Goal: Book appointment/travel/reservation

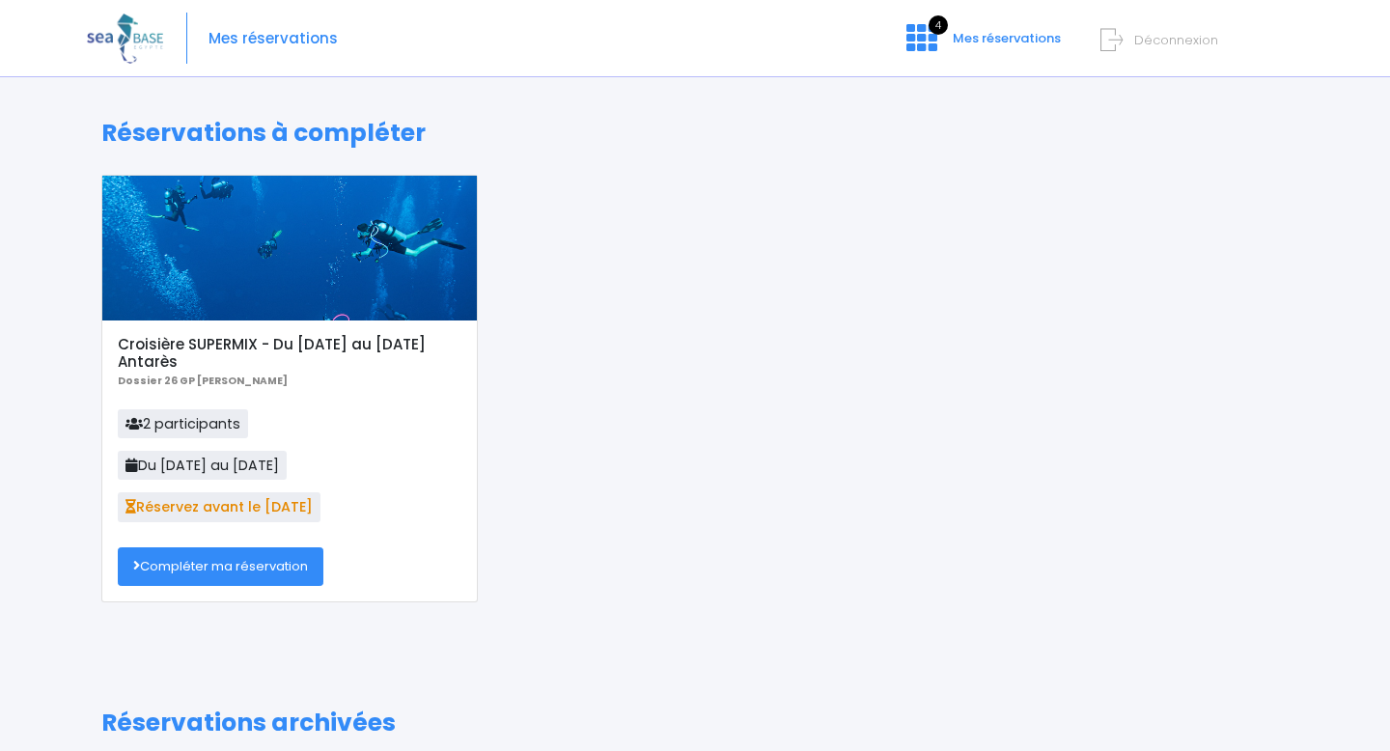
click at [238, 565] on link "Compléter ma réservation" at bounding box center [221, 566] width 206 height 39
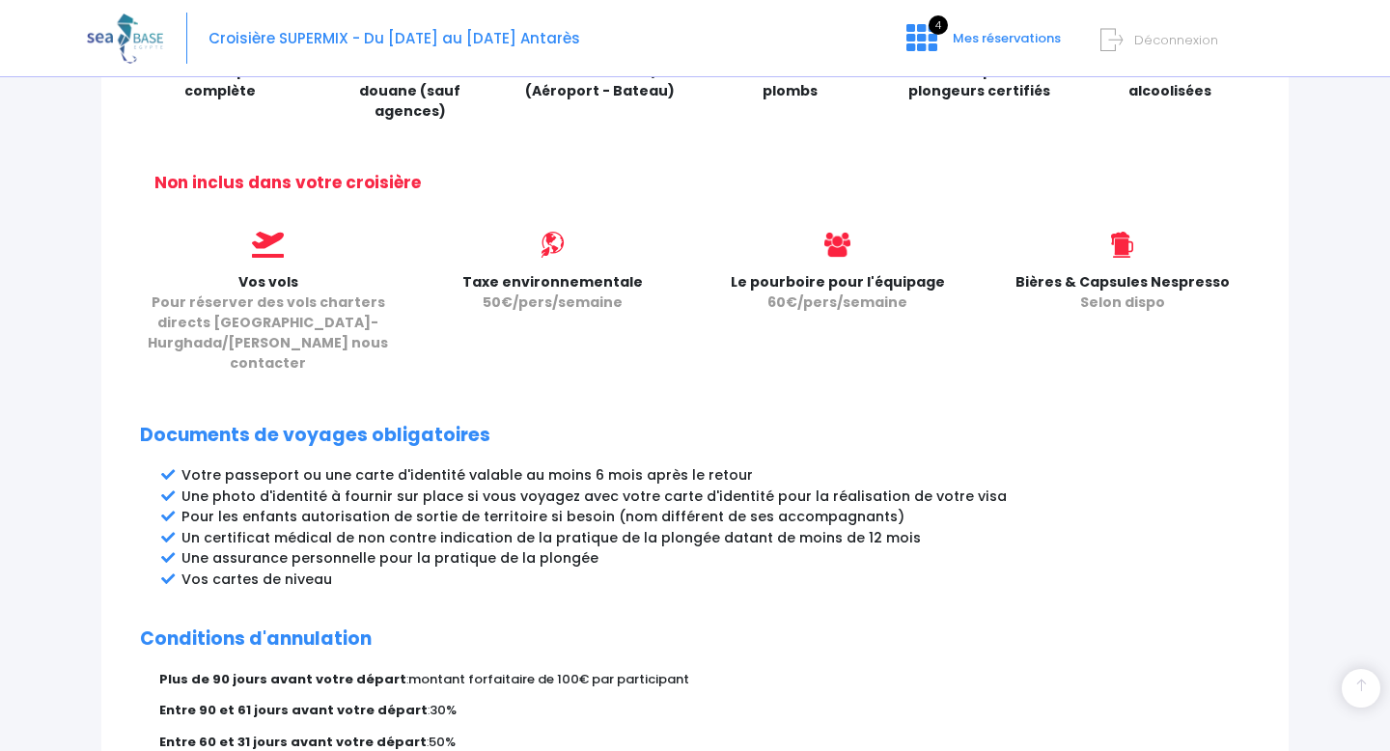
scroll to position [1015, 0]
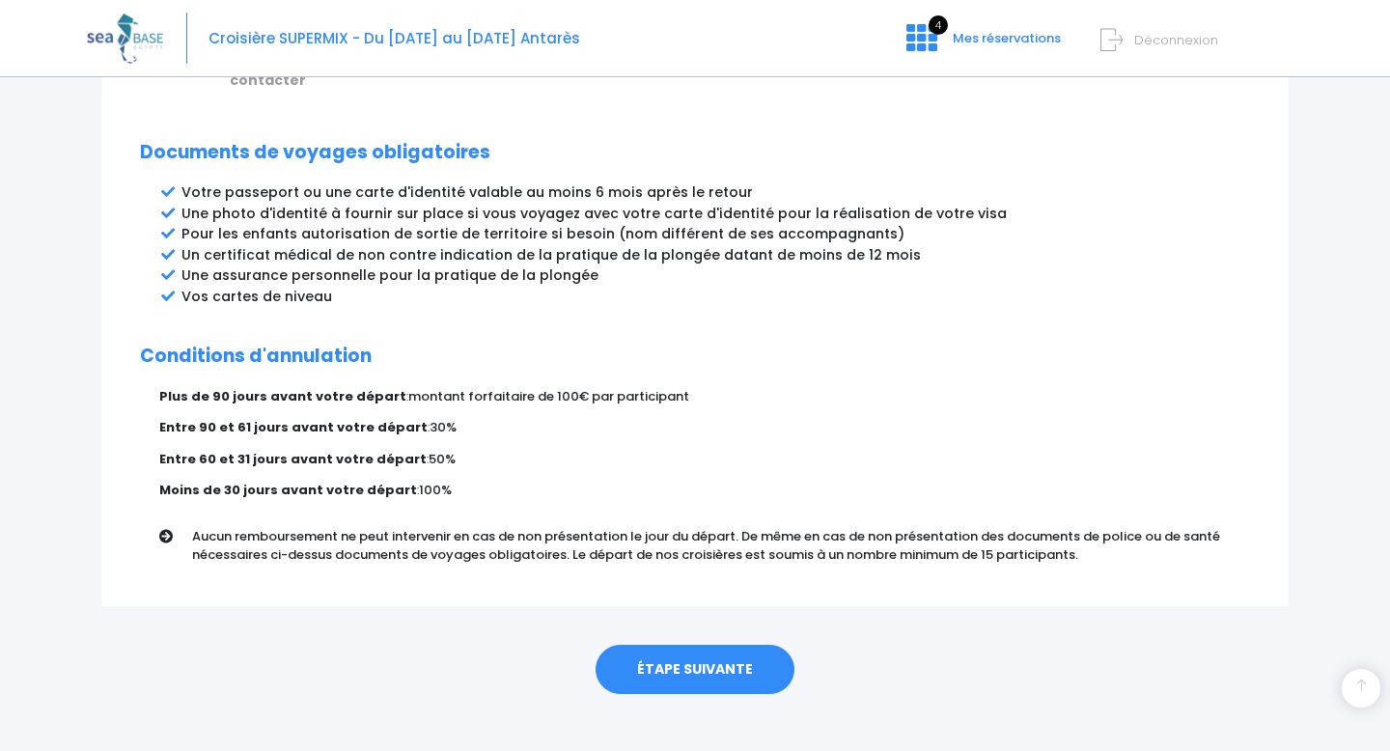
click at [679, 645] on link "ÉTAPE SUIVANTE" at bounding box center [695, 670] width 199 height 50
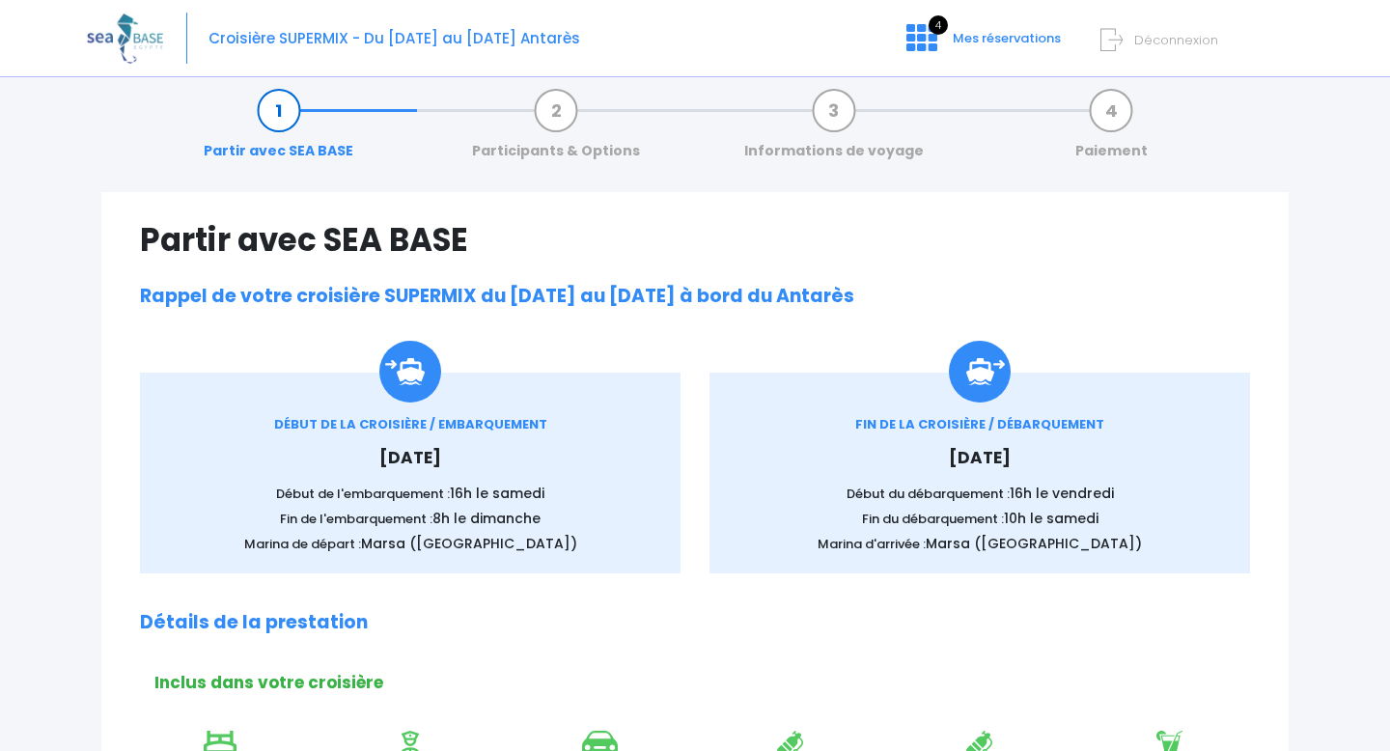
scroll to position [0, 0]
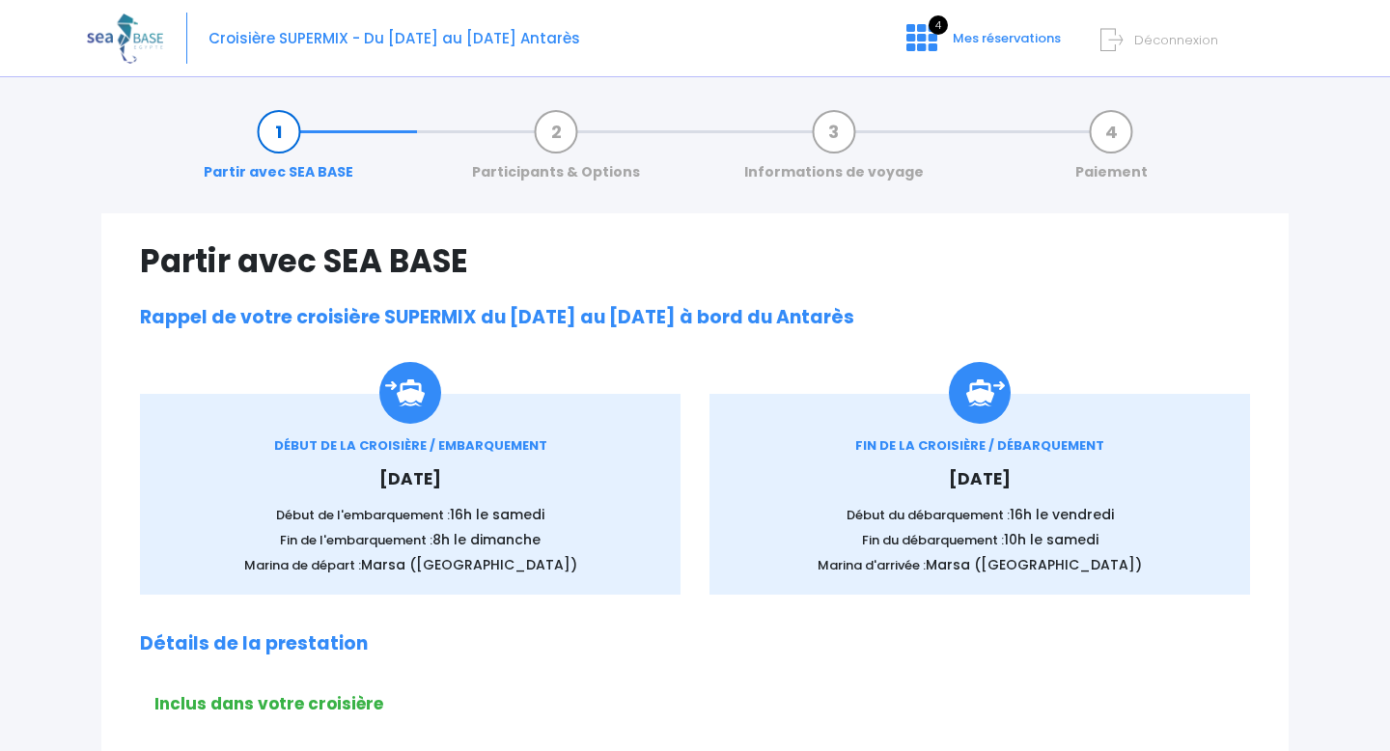
click at [559, 137] on link "Participants & Options" at bounding box center [555, 152] width 187 height 61
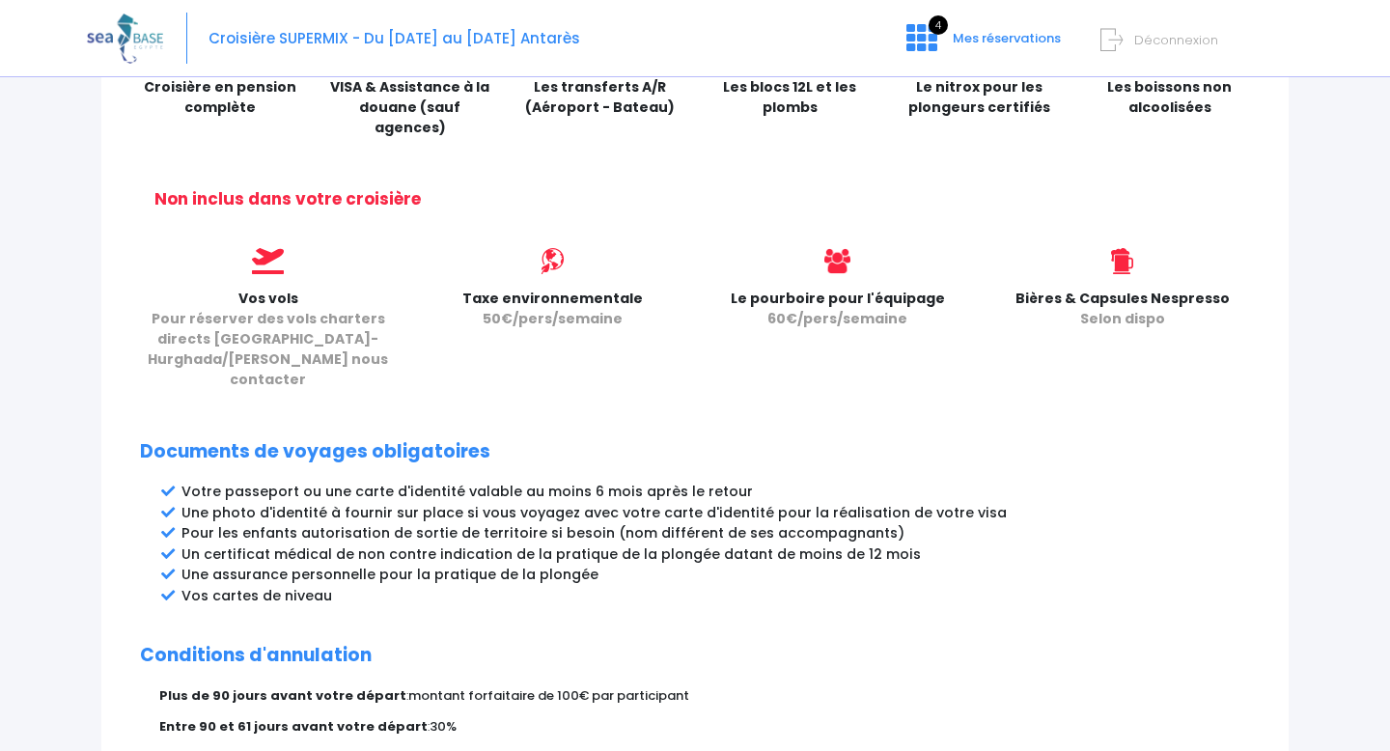
scroll to position [1015, 0]
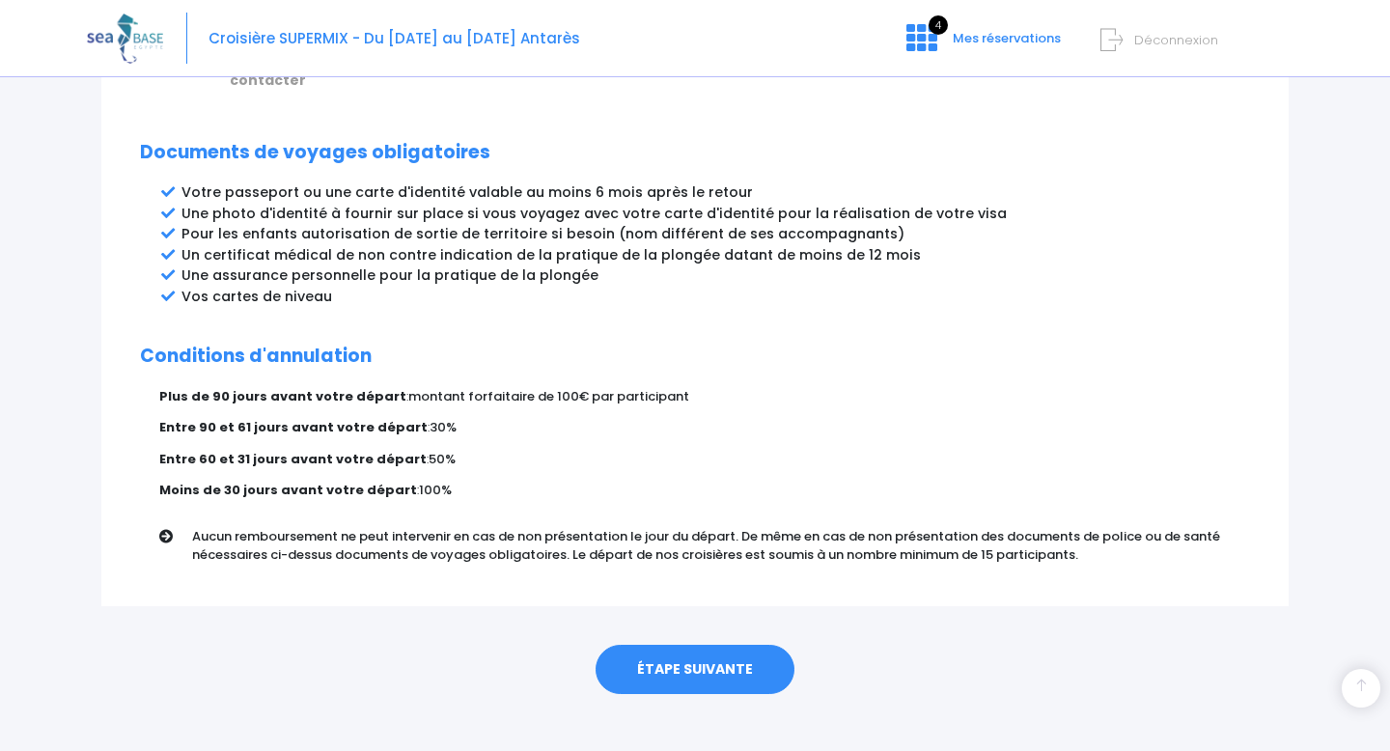
click at [657, 645] on link "ÉTAPE SUIVANTE" at bounding box center [695, 670] width 199 height 50
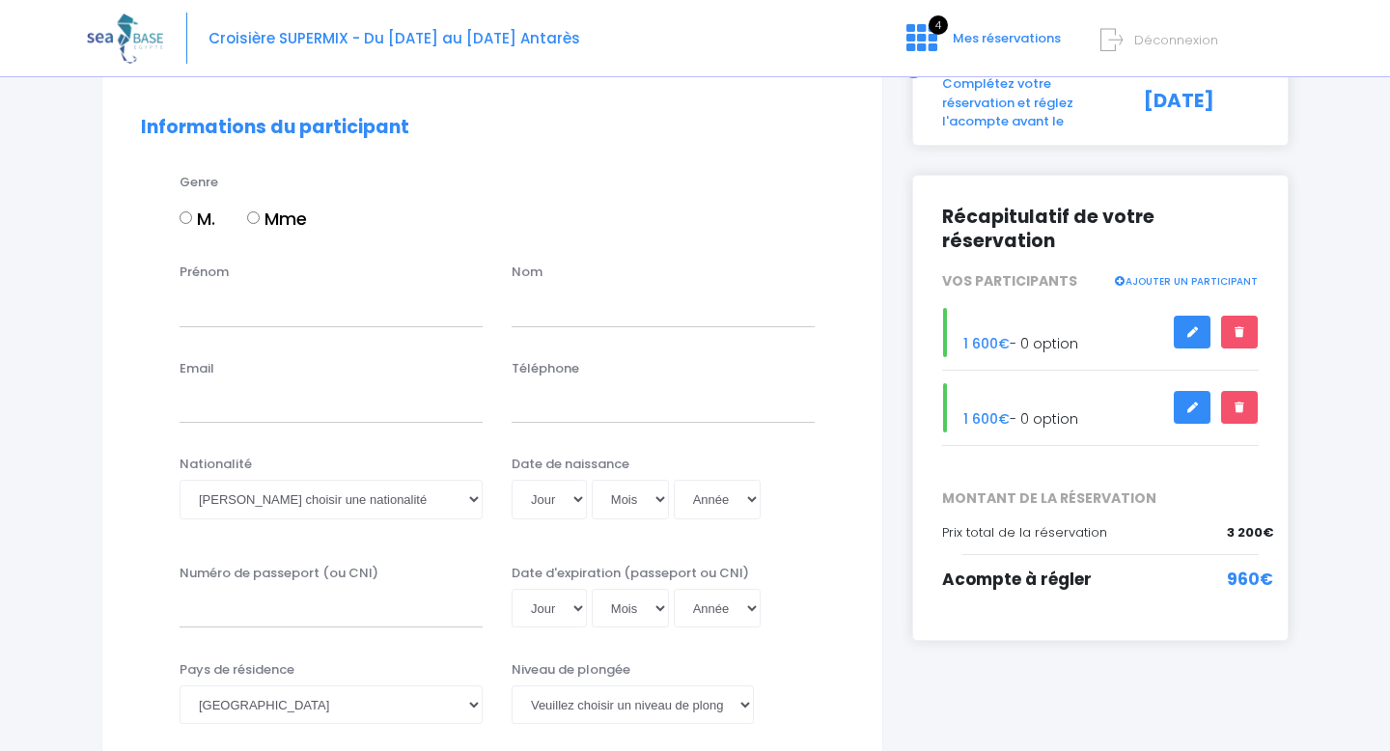
scroll to position [145, 0]
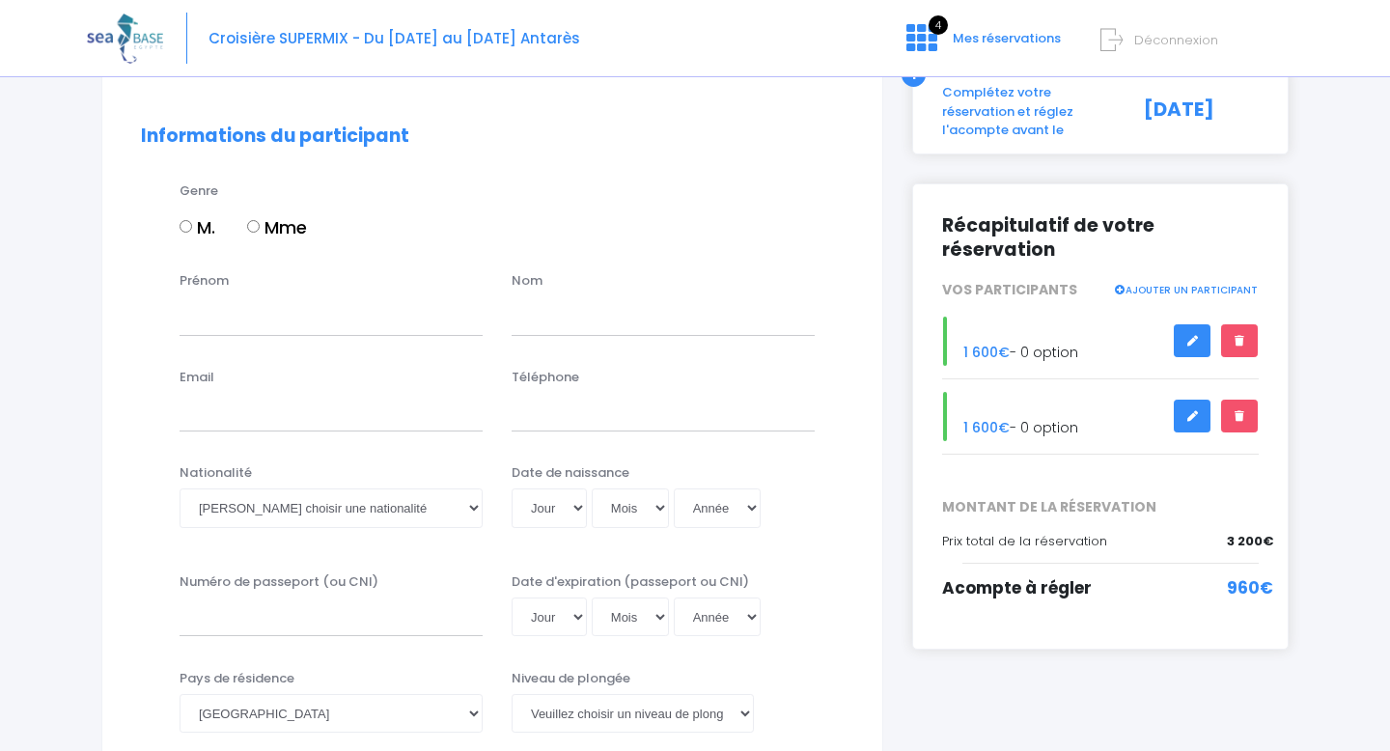
click at [181, 224] on input "M." at bounding box center [186, 226] width 13 height 13
radio input "true"
click at [235, 317] on input "Prénom" at bounding box center [331, 315] width 303 height 39
type input "emmanuel"
type input "bosbaty"
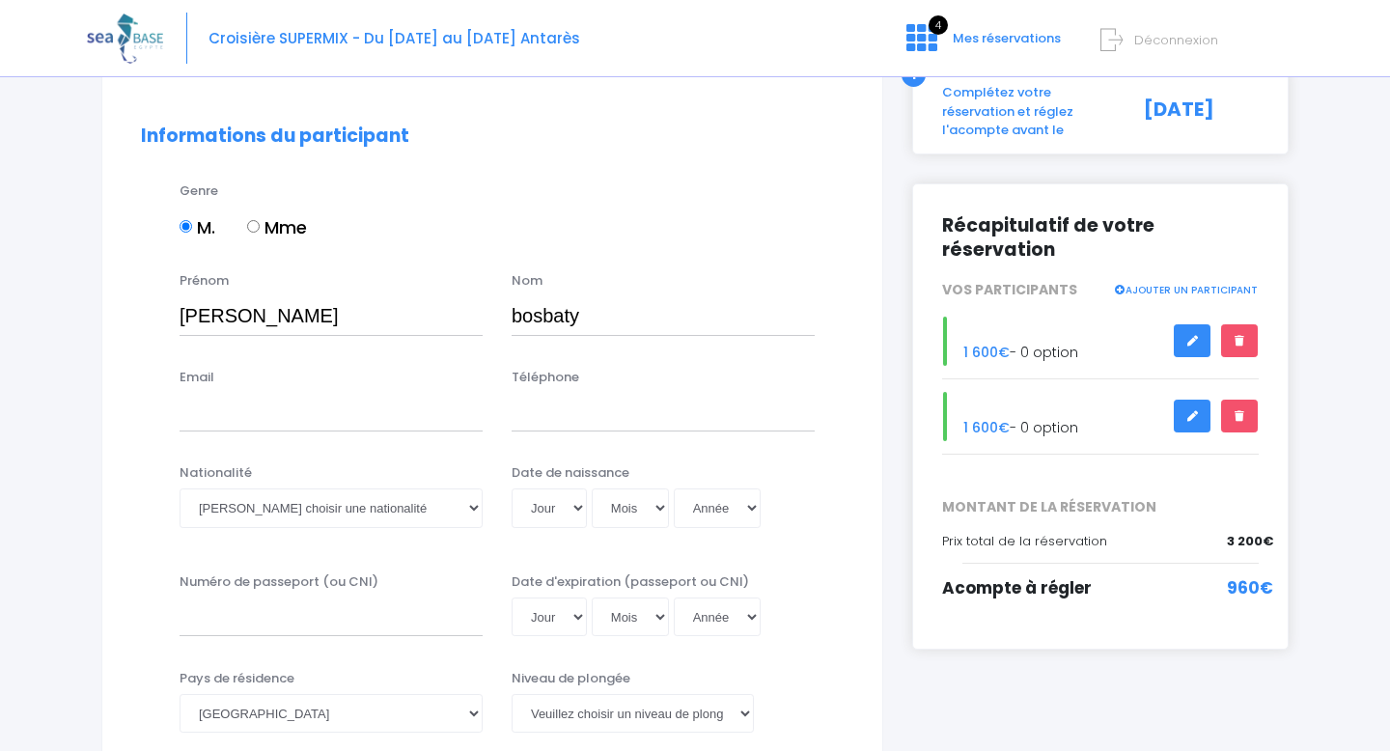
type input "bosbaty@gmail.Com"
type input "0683191758"
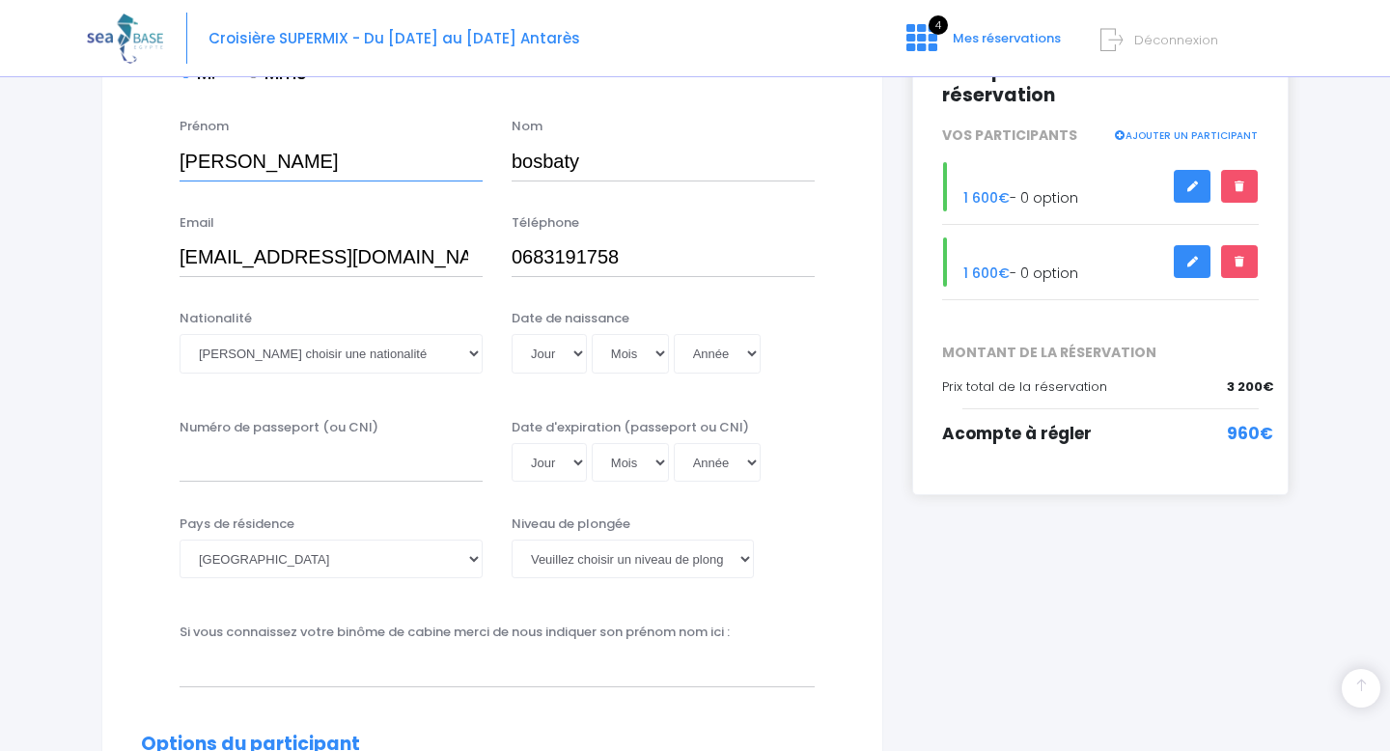
scroll to position [301, 0]
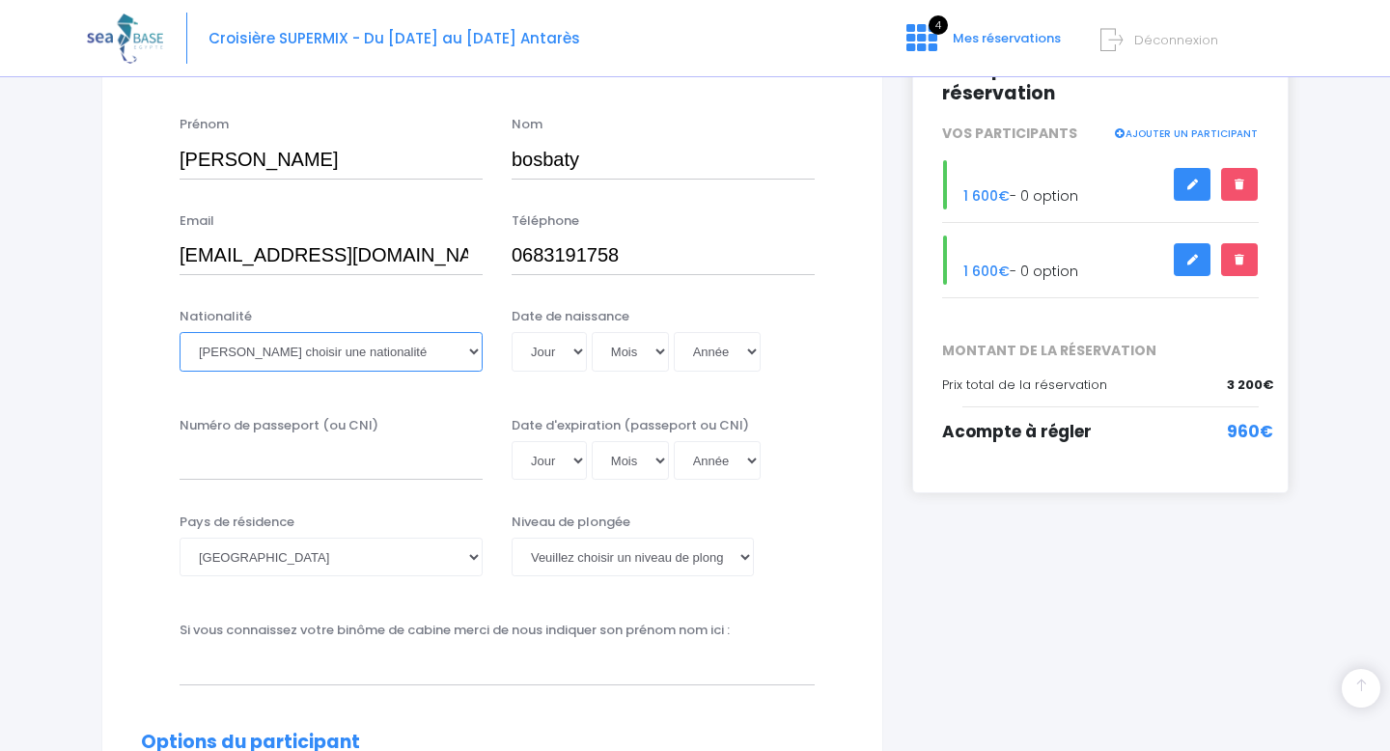
click at [361, 354] on select "Veuillez choisir une nationalité Afghane Albanaise Algerienne Allemande America…" at bounding box center [331, 351] width 303 height 39
click at [349, 352] on select "Veuillez choisir une nationalité Afghane Albanaise Algerienne Allemande America…" at bounding box center [331, 351] width 303 height 39
select select "Française"
click at [564, 371] on div "Date de naissance Jour 01 02 03 04 05 06 07 08 09 10 11 12 13 14 15 16 17 18 19…" at bounding box center [663, 345] width 332 height 76
click at [562, 362] on select "Jour 01 02 03 04 05 06 07 08 09 10 11 12 13 14 15 16 17 18 19 20 21 22 23 24 25…" at bounding box center [549, 351] width 75 height 39
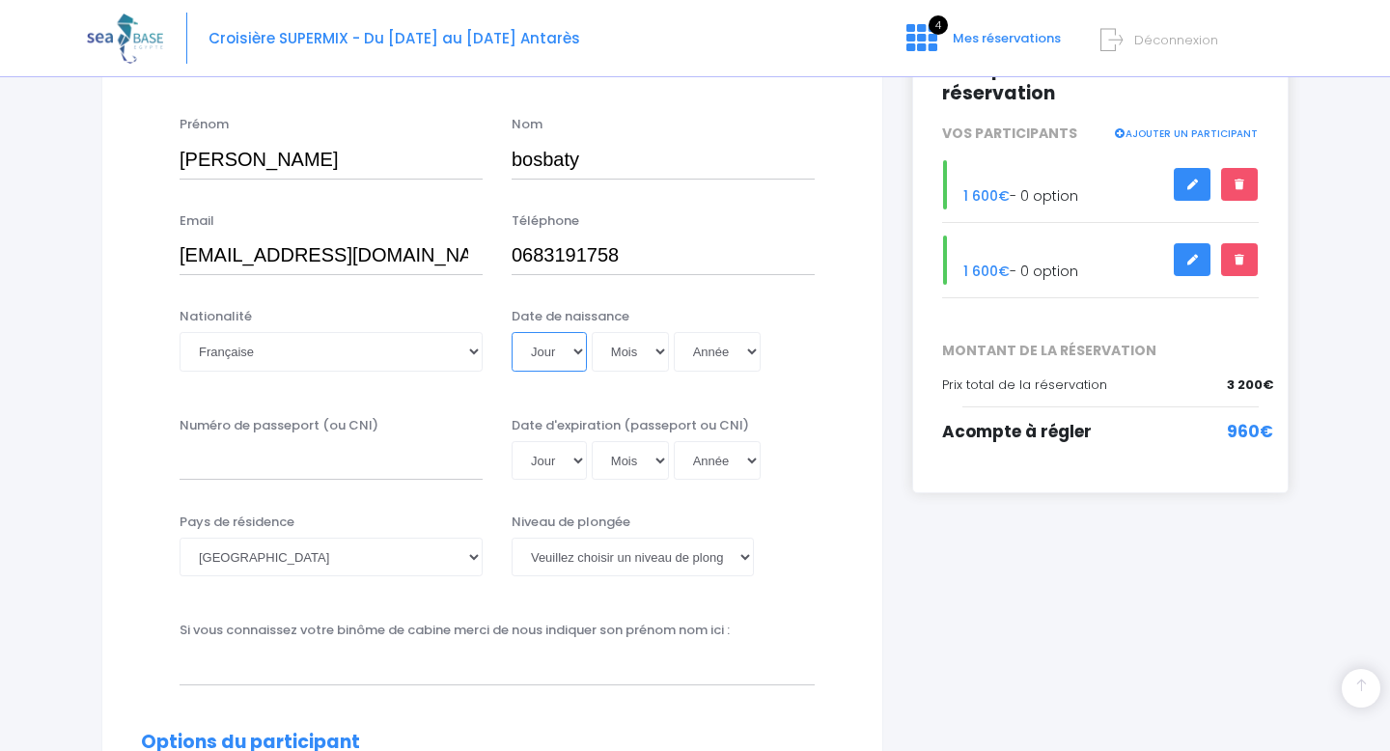
select select "27"
click at [630, 363] on select "Mois 01 02 03 04 05 06 07 08 09 10 11 12" at bounding box center [630, 351] width 77 height 39
select select "11"
click at [708, 346] on select "Année 2045 2044 2043 2042 2041 2040 2039 2038 2037 2036 2035 2034 2033 2032 203…" at bounding box center [717, 351] width 87 height 39
select select "1979"
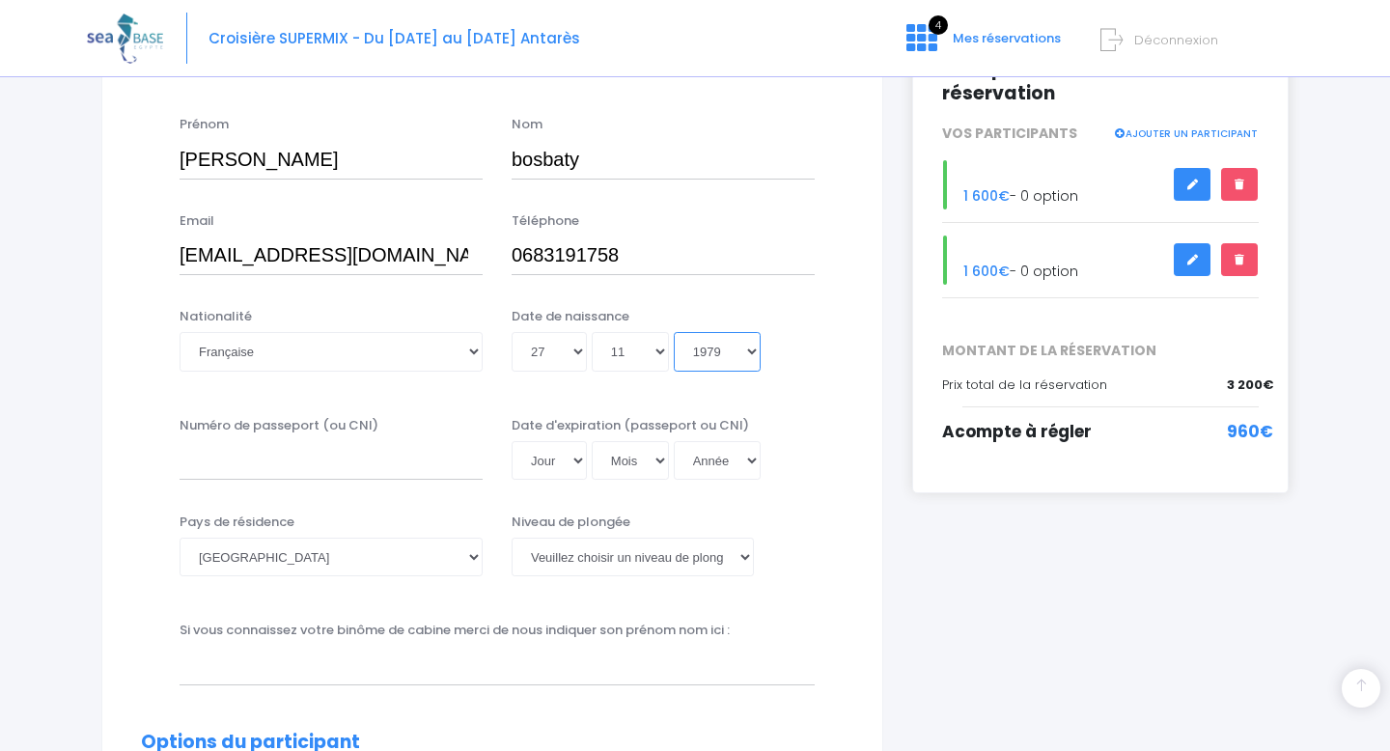
type input "1979-11-27"
click at [405, 487] on div "Numéro de passeport (ou CNI) Date d'expiration (passeport ou CNI) Jour 01 02 03…" at bounding box center [492, 454] width 732 height 77
click at [401, 472] on input "Numéro de passeport (ou CNI)" at bounding box center [331, 460] width 303 height 39
click at [572, 466] on select "Jour 01 02 03 04 05 06 07 08 09 10 11 12 13 14 15 16 17 18 19 20 21 22 23 24 25…" at bounding box center [549, 460] width 75 height 39
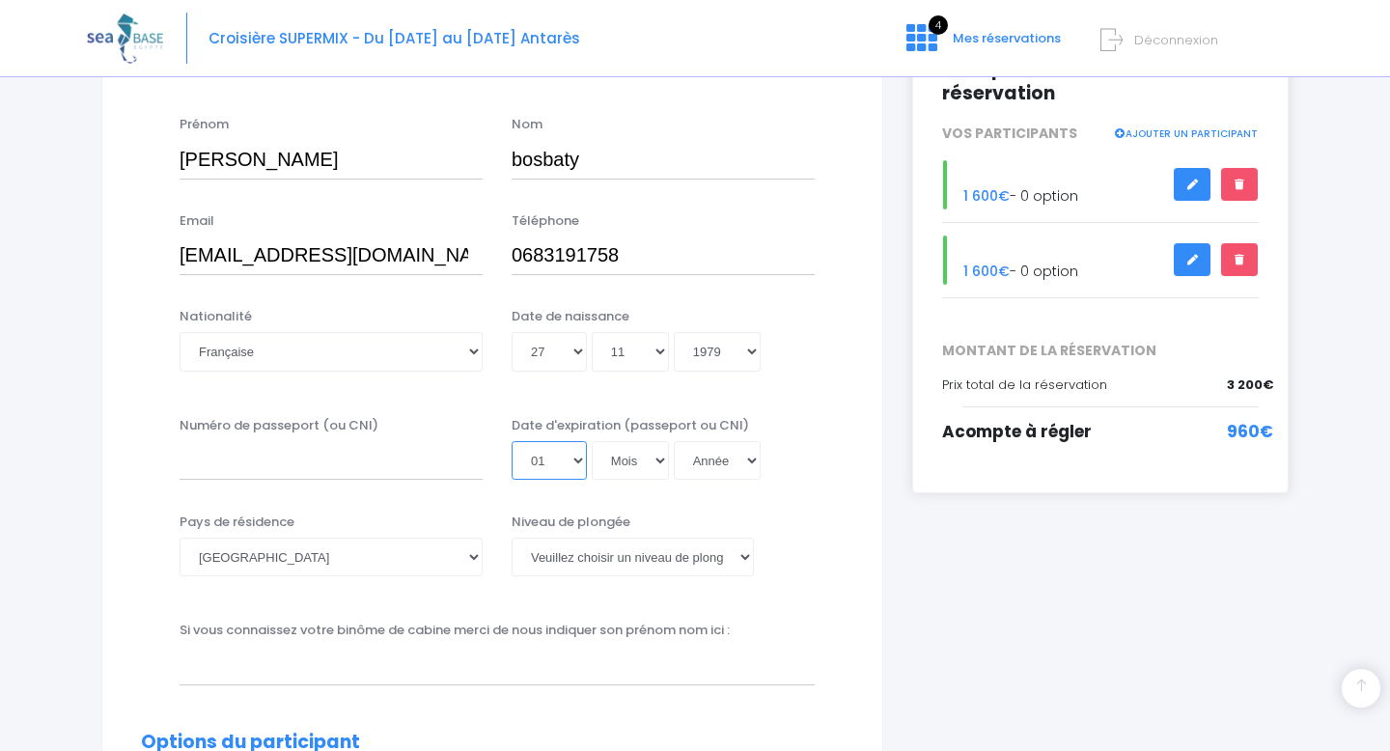
click at [551, 470] on select "Jour 01 02 03 04 05 06 07 08 09 10 11 12 13 14 15 16 17 18 19 20 21 22 23 24 25…" at bounding box center [549, 460] width 75 height 39
select select "26"
click at [638, 451] on select "Mois 01 02 03 04 05 06 07 08 09 10 11 12" at bounding box center [630, 460] width 77 height 39
select select "01"
click at [718, 477] on select "Année 2045 2044 2043 2042 2041 2040 2039 2038 2037 2036 2035 2034 2033 2032 203…" at bounding box center [717, 460] width 87 height 39
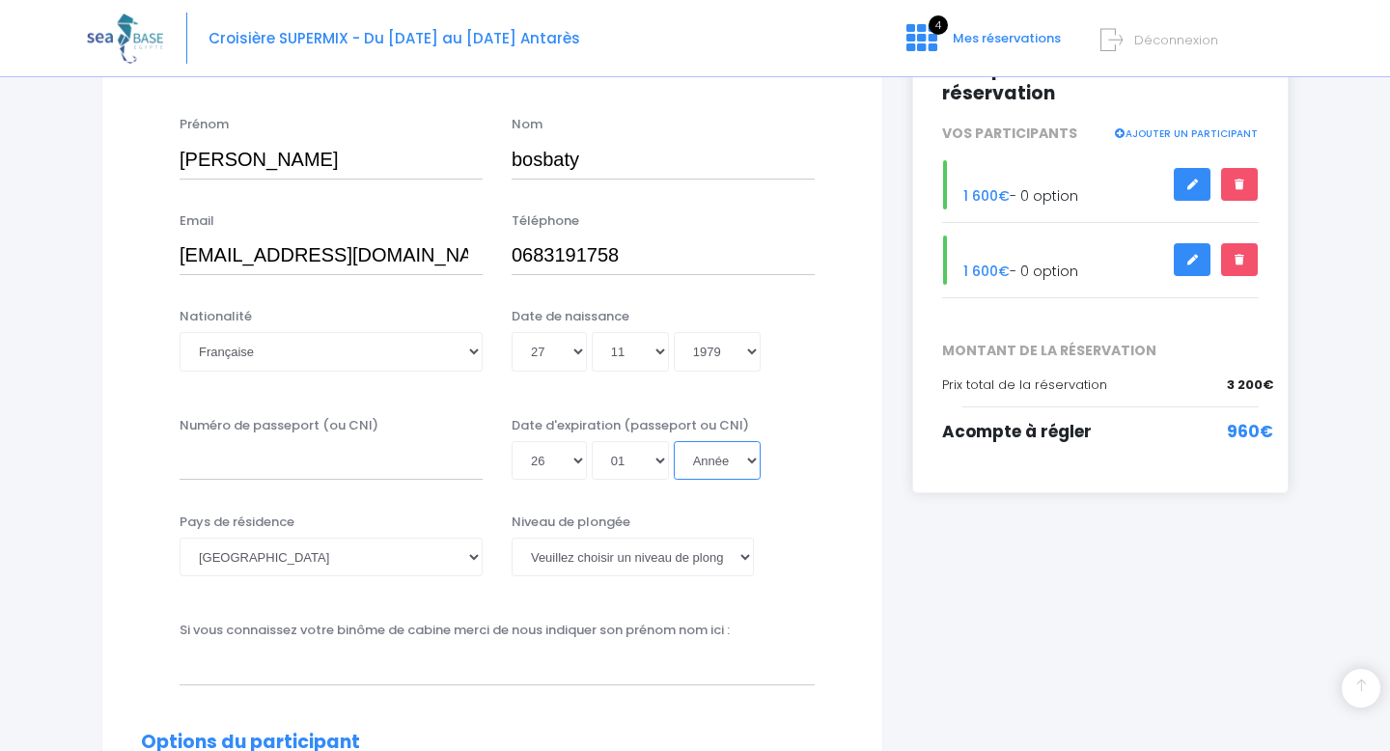
select select "2027"
type input "2027-01-26"
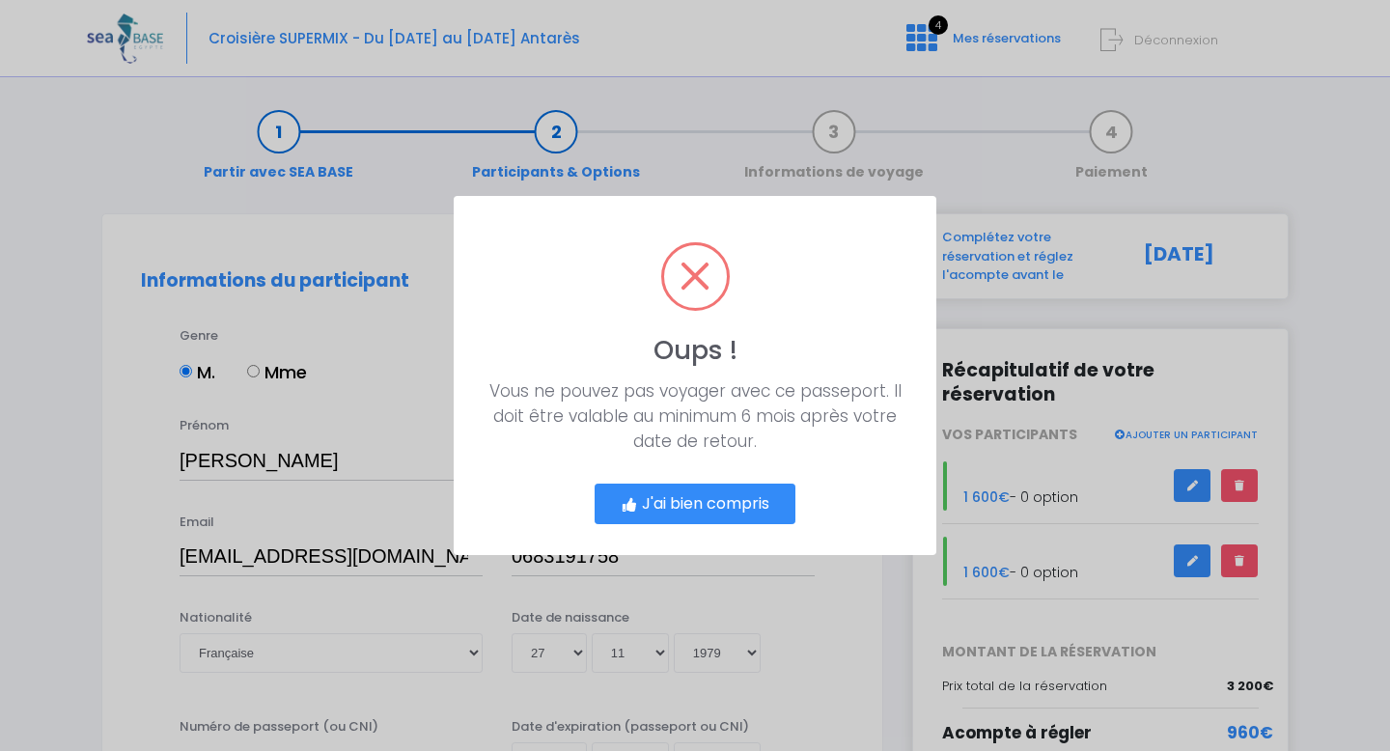
click at [728, 506] on button "J'ai bien compris" at bounding box center [695, 504] width 201 height 41
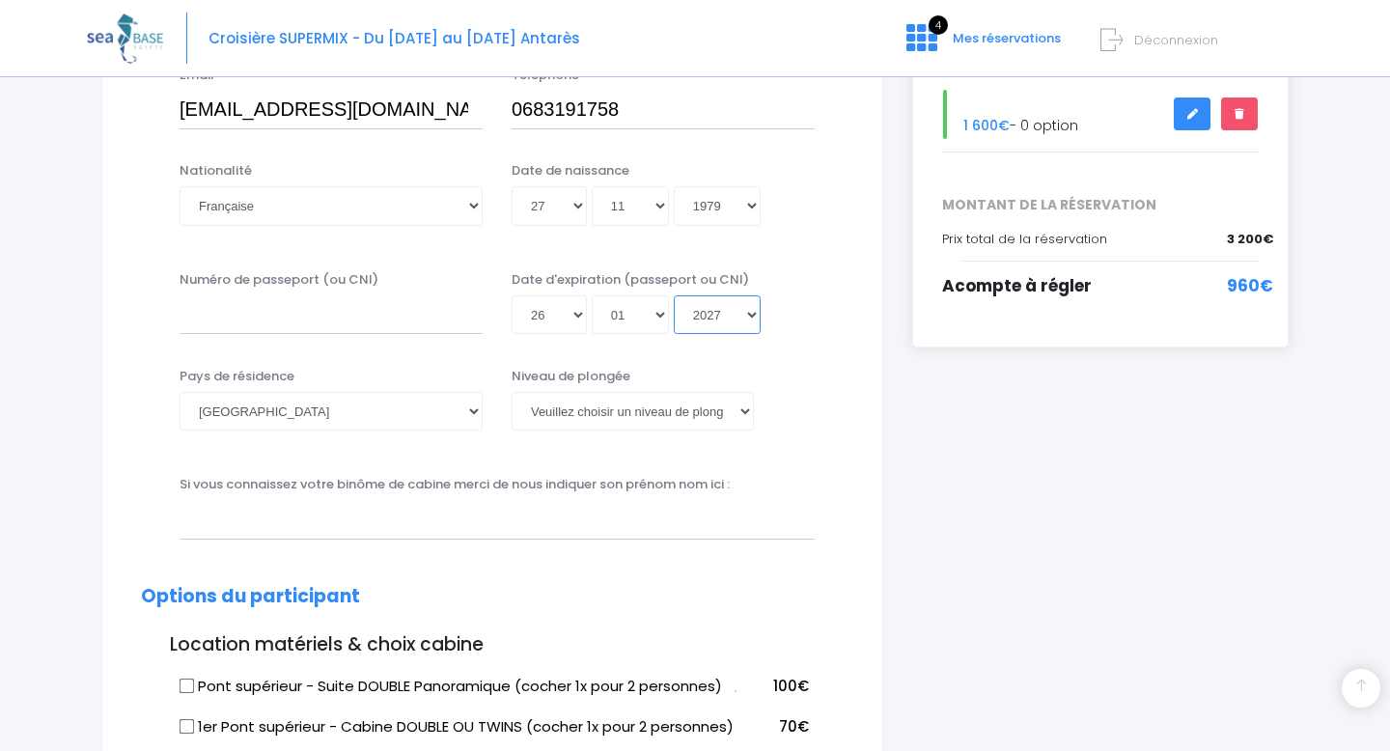
scroll to position [449, 0]
click at [669, 416] on select "Veuillez choisir un niveau de plongée Non plongeur Junior OW diver Adventure OW…" at bounding box center [633, 409] width 242 height 39
select select "MF1"
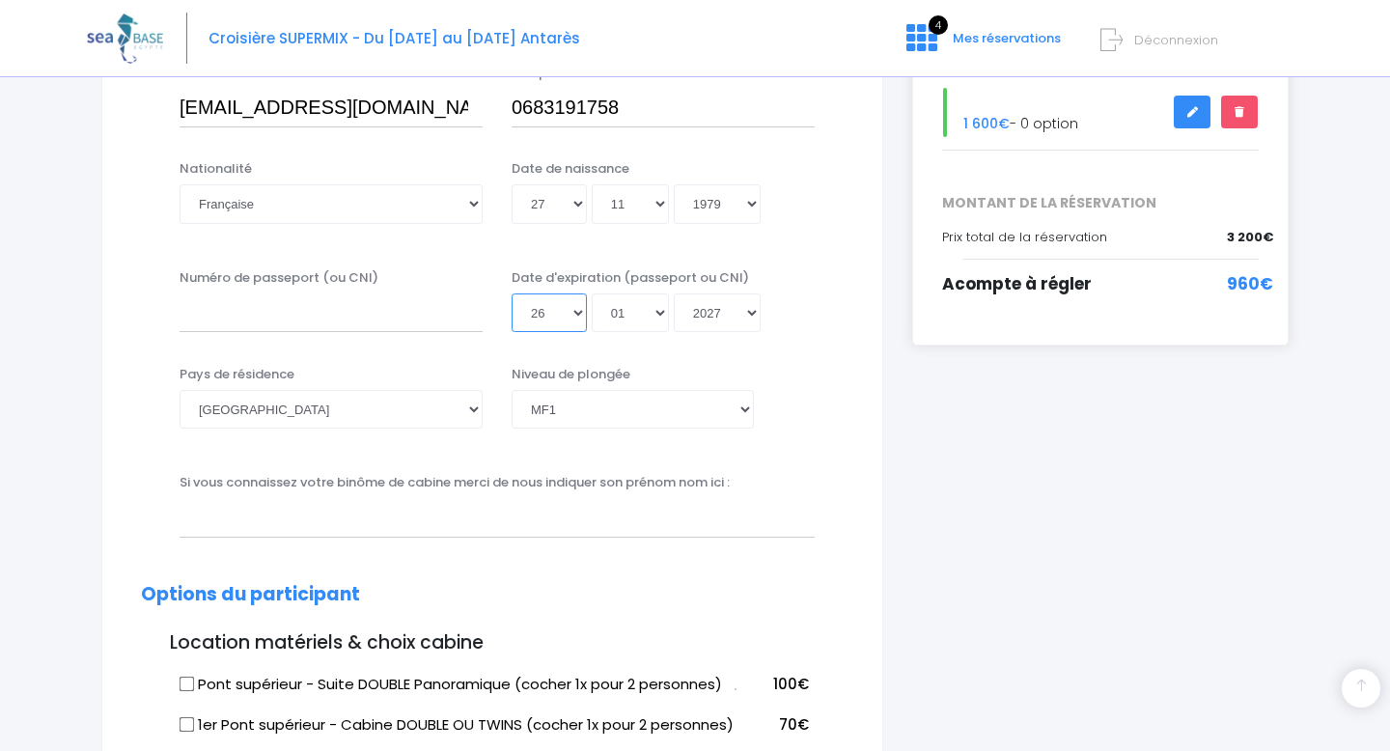
click at [579, 319] on select "Jour 01 02 03 04 05 06 07 08 09 10 11 12 13 14 15 16 17 18 19 20 21 22 23 24 25…" at bounding box center [549, 313] width 75 height 39
select select "01"
type input "2027-01-01"
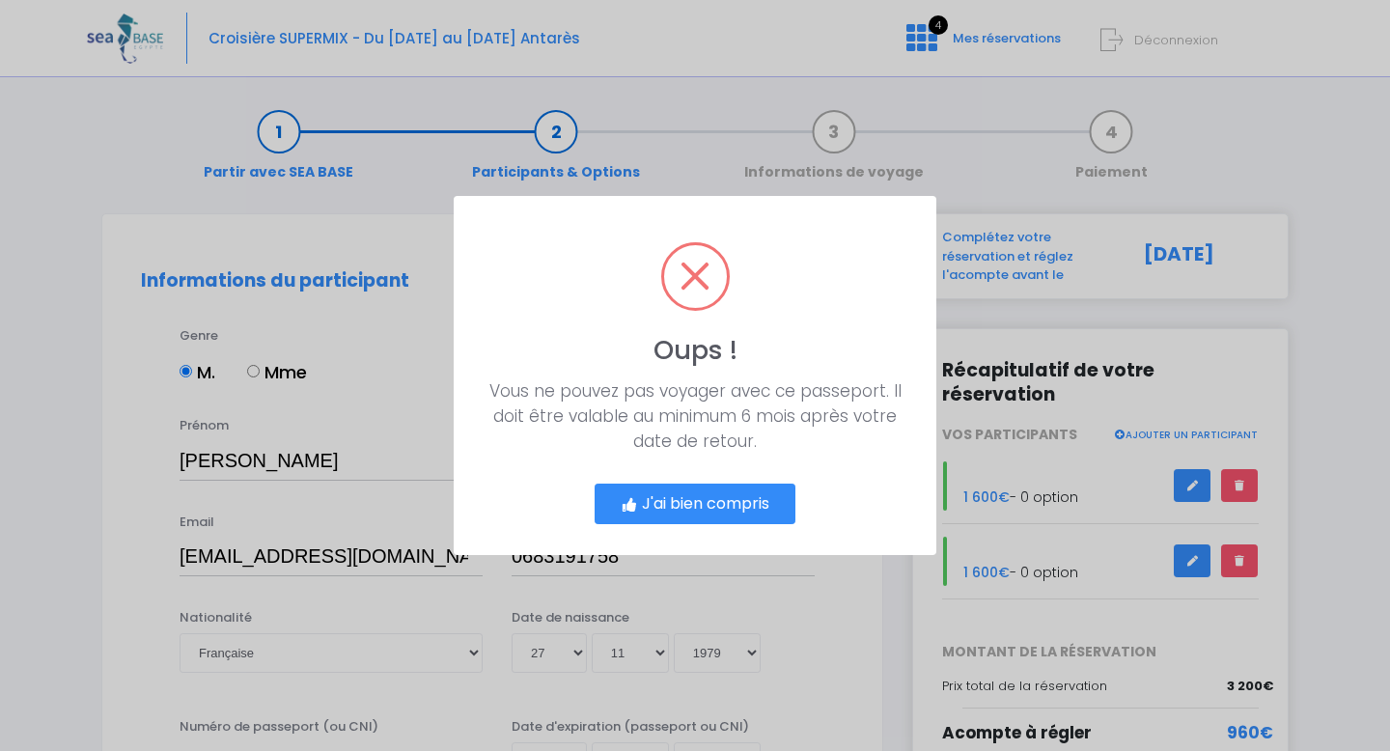
scroll to position [0, 0]
click at [696, 498] on button "J'ai bien compris" at bounding box center [695, 504] width 201 height 41
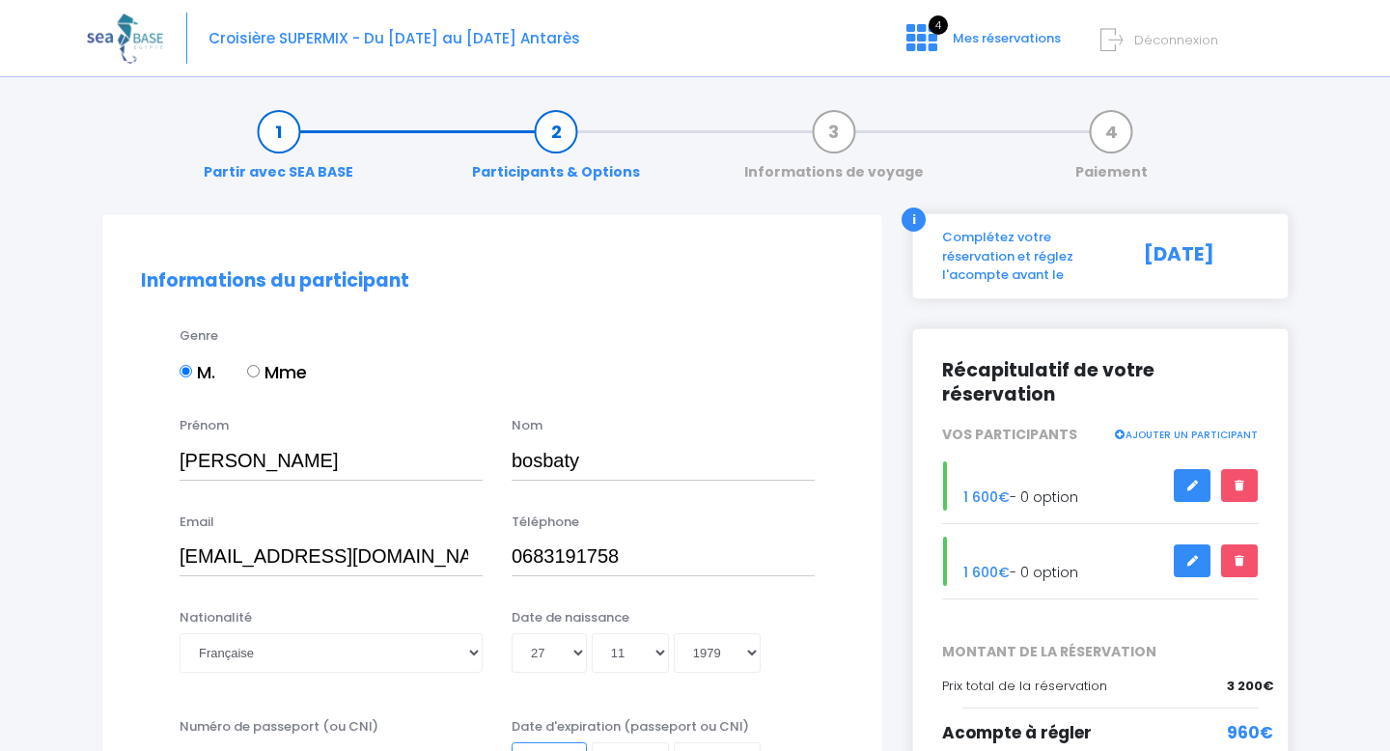
scroll to position [30, 0]
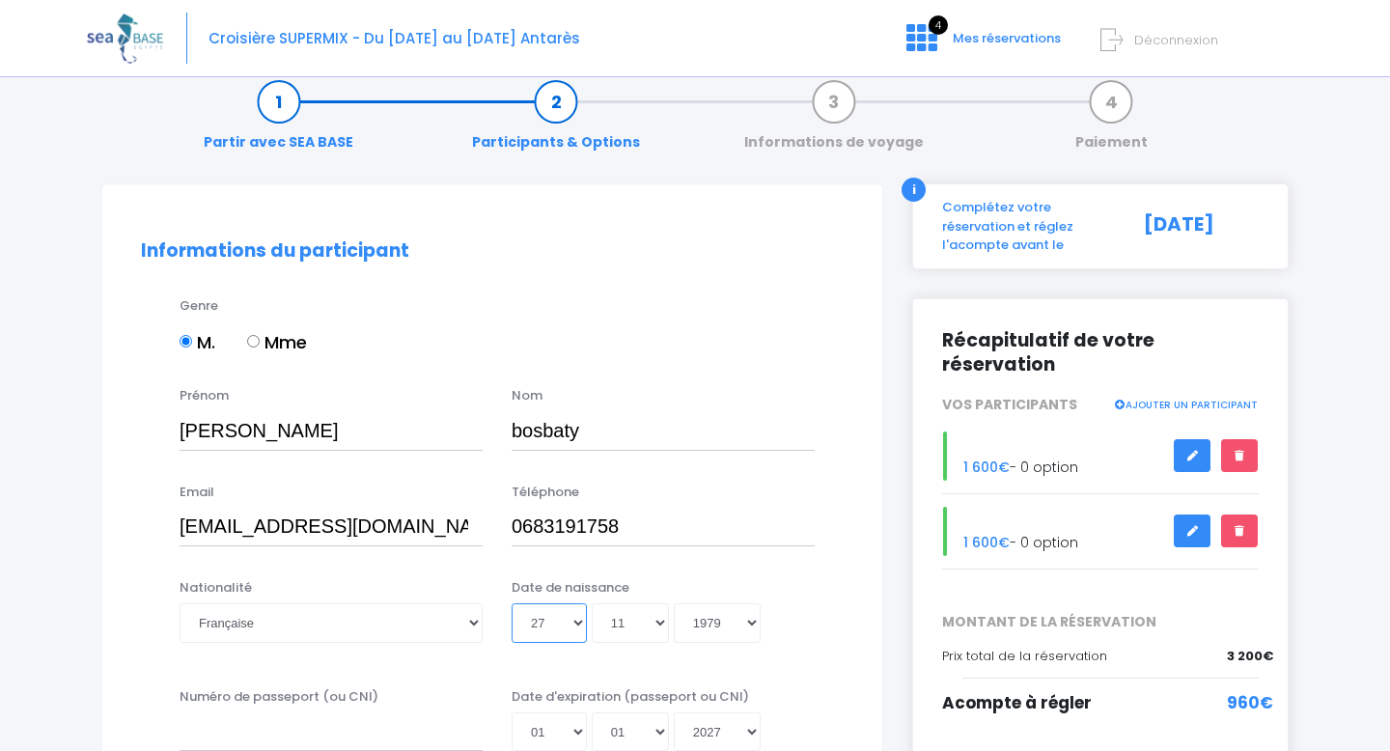
click at [563, 627] on select "Jour 01 02 03 04 05 06 07 08 09 10 11 12 13 14 15 16 17 18 19 20 21 22 23 24 25…" at bounding box center [549, 622] width 75 height 39
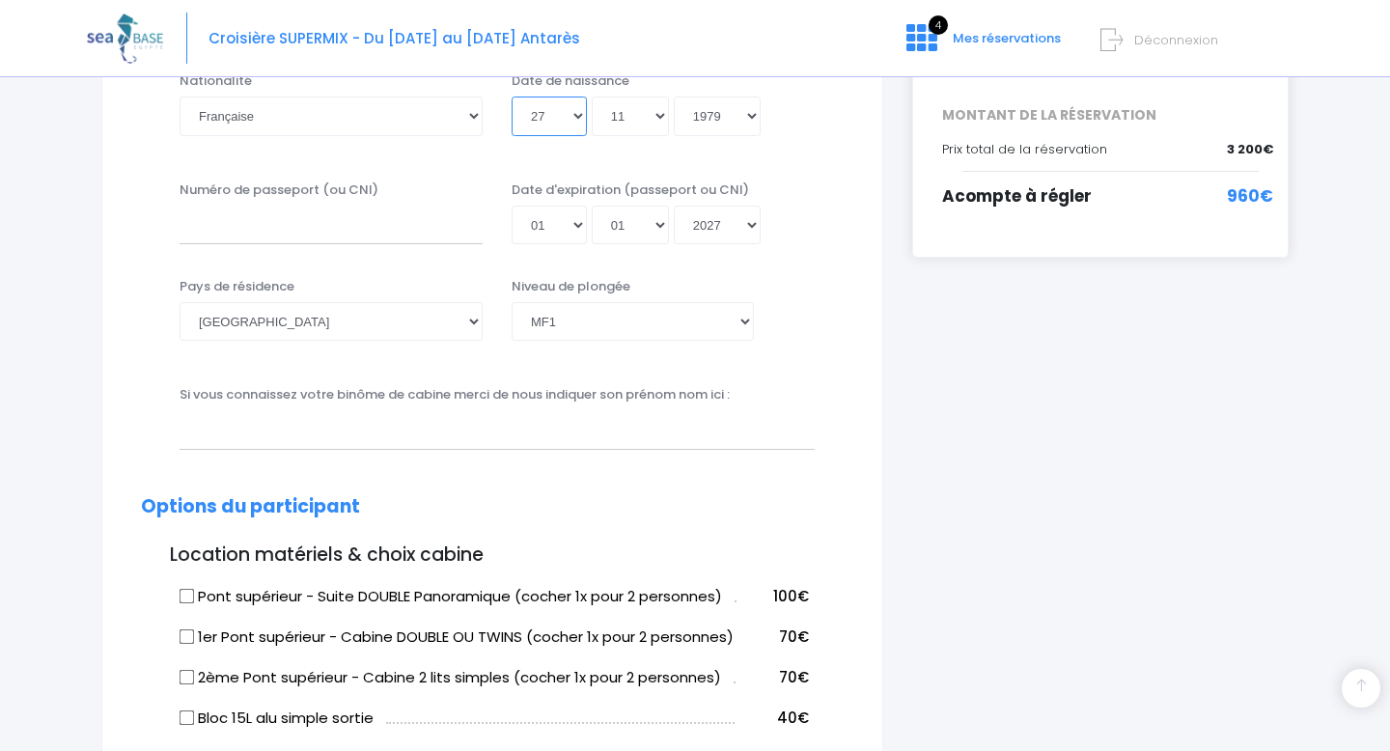
scroll to position [536, 0]
click at [558, 220] on select "Jour 01 02 03 04 05 06 07 08 09 10 11 12 13 14 15 16 17 18 19 20 21 22 23 24 25…" at bounding box center [549, 226] width 75 height 39
select select
click at [631, 238] on select "Mois 01 02 03 04 05 06 07 08 09 10 11 12" at bounding box center [630, 226] width 77 height 39
select select
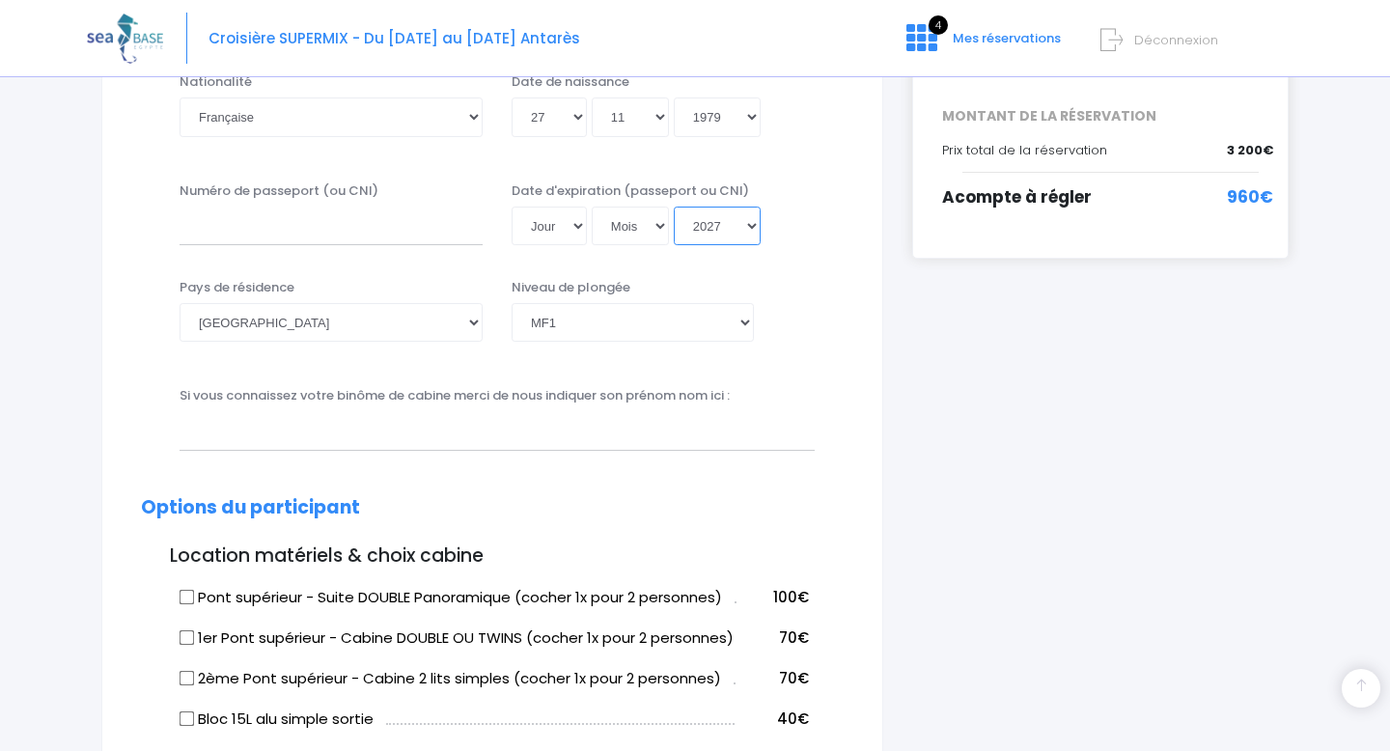
click at [733, 231] on select "Année 2045 2044 2043 2042 2041 2040 2039 2038 2037 2036 2035 2034 2033 2032 203…" at bounding box center [717, 226] width 87 height 39
select select
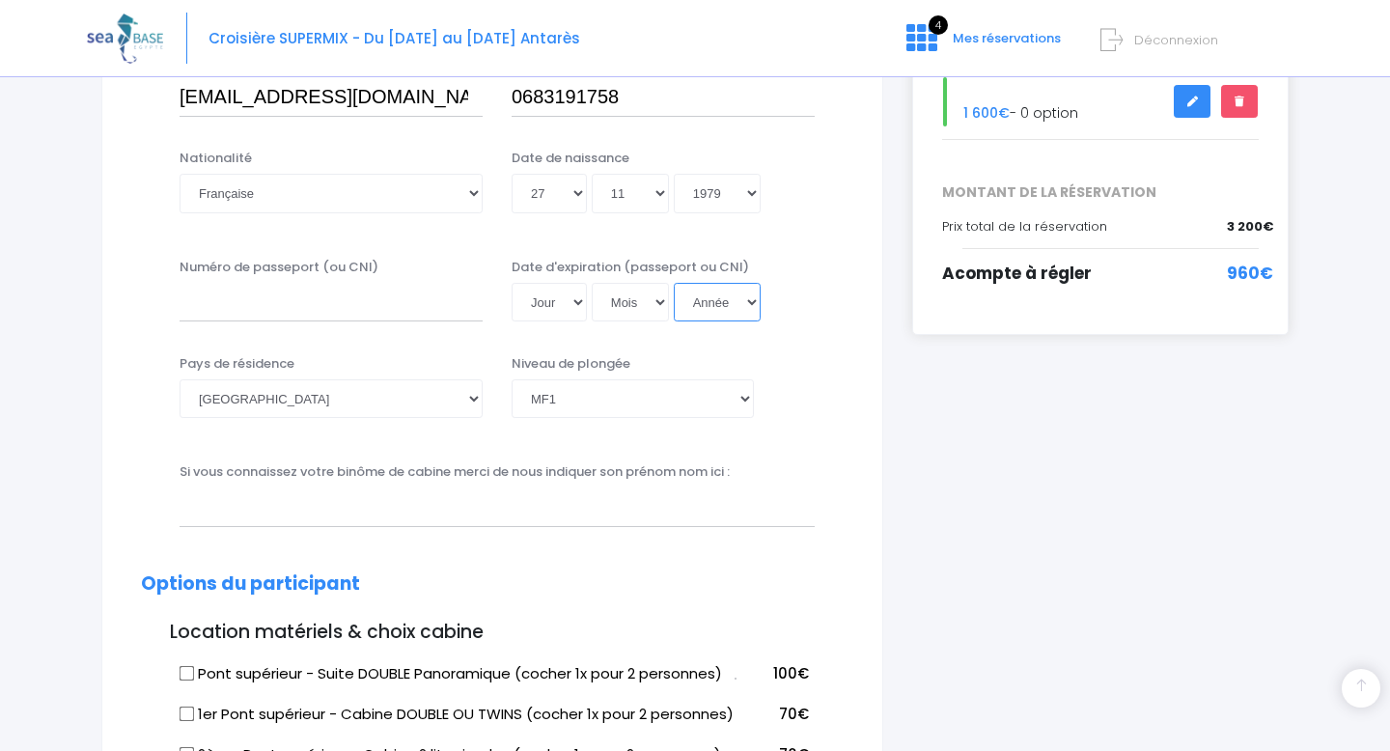
scroll to position [462, 0]
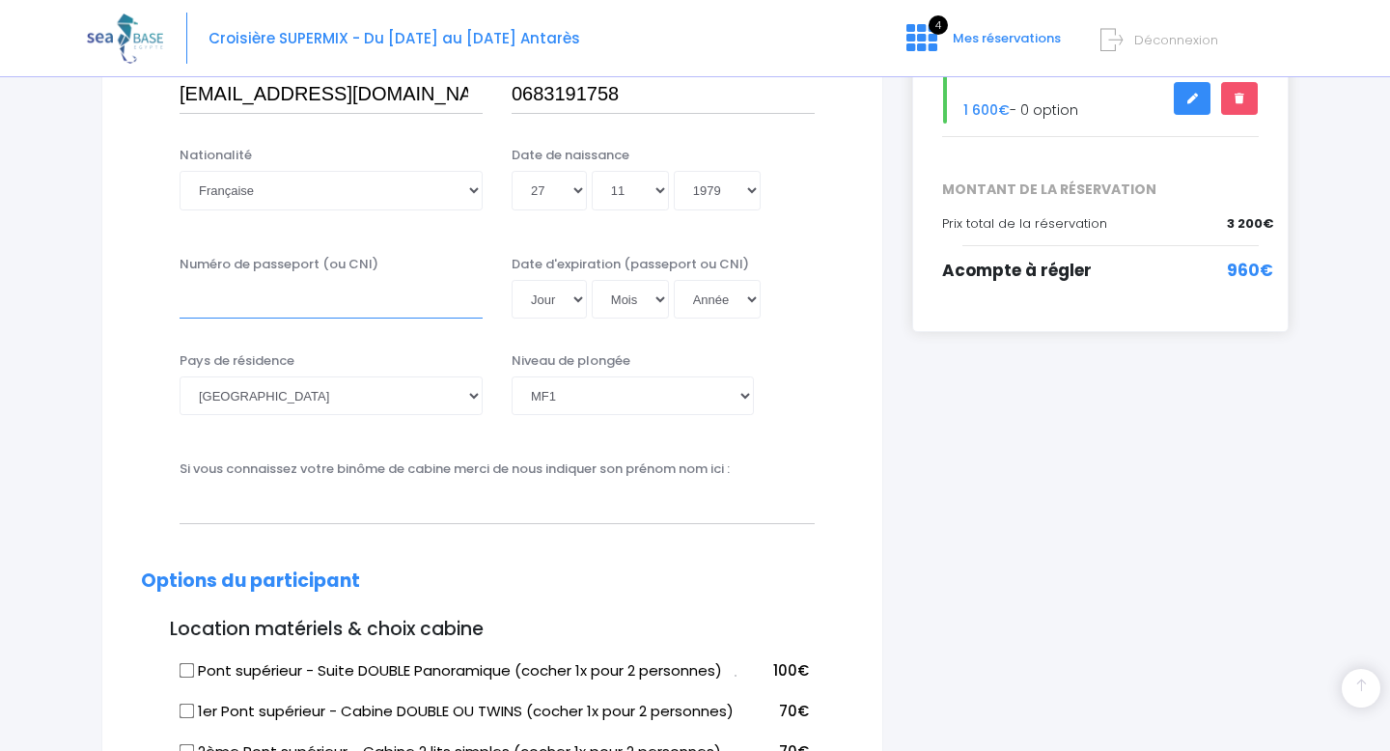
click at [414, 294] on input "Numéro de passeport (ou CNI)" at bounding box center [331, 299] width 303 height 39
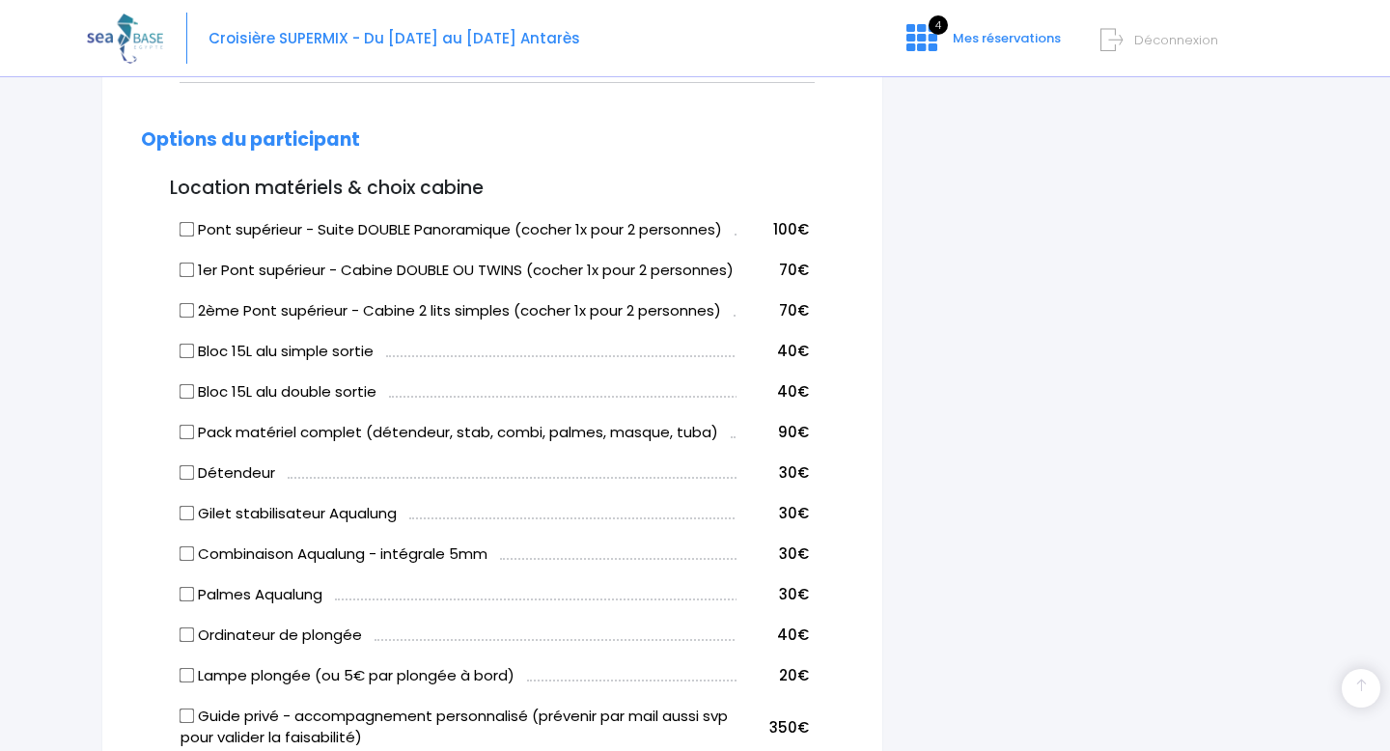
scroll to position [968, 0]
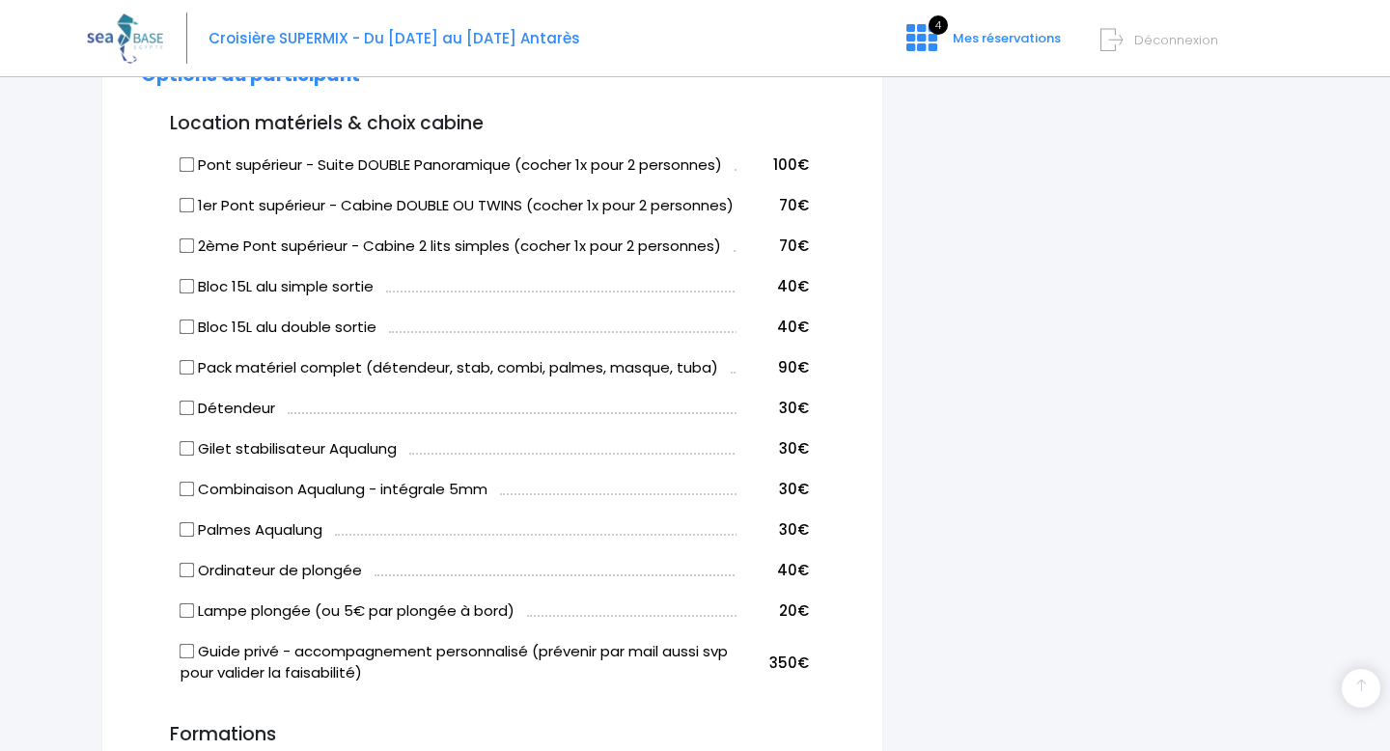
click at [189, 165] on input "Pont supérieur - Suite DOUBLE Panoramique (cocher 1x pour 2 personnes)" at bounding box center [187, 163] width 15 height 15
checkbox input "true"
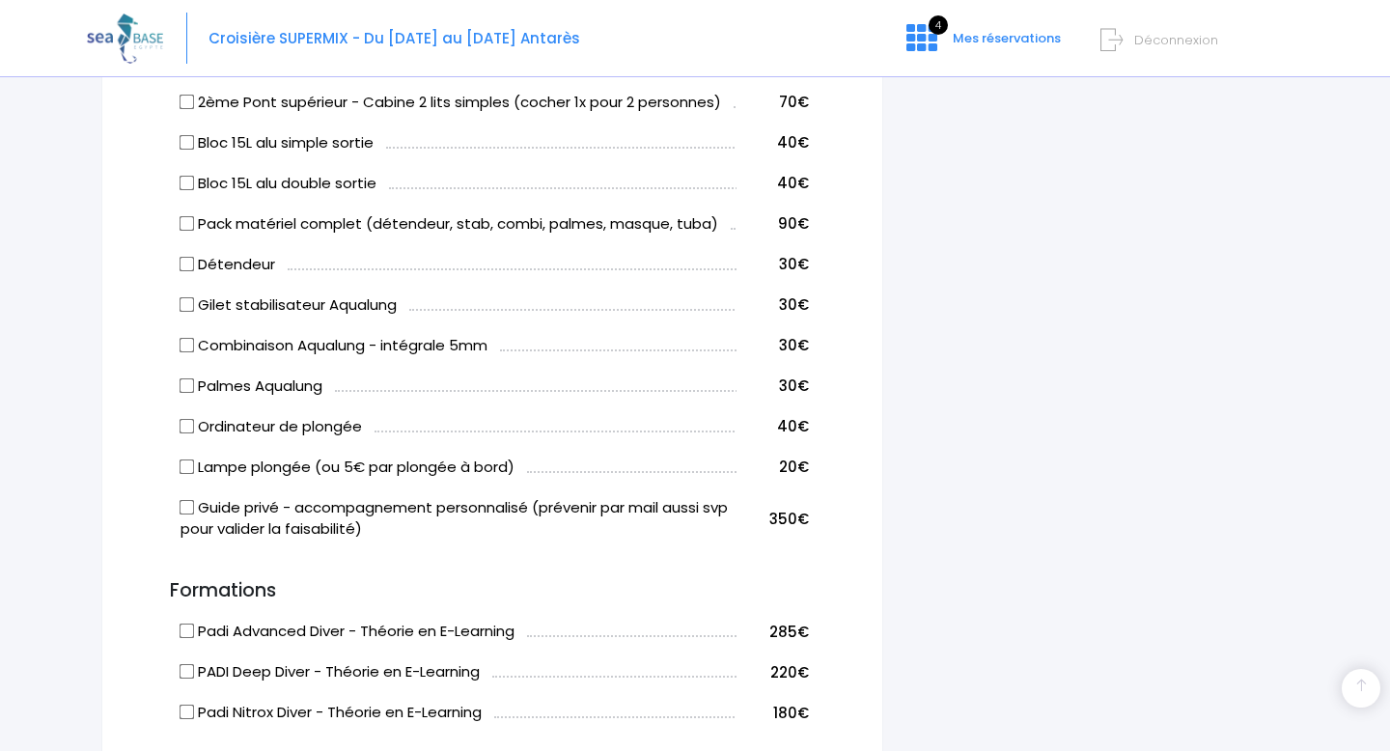
scroll to position [1121, 0]
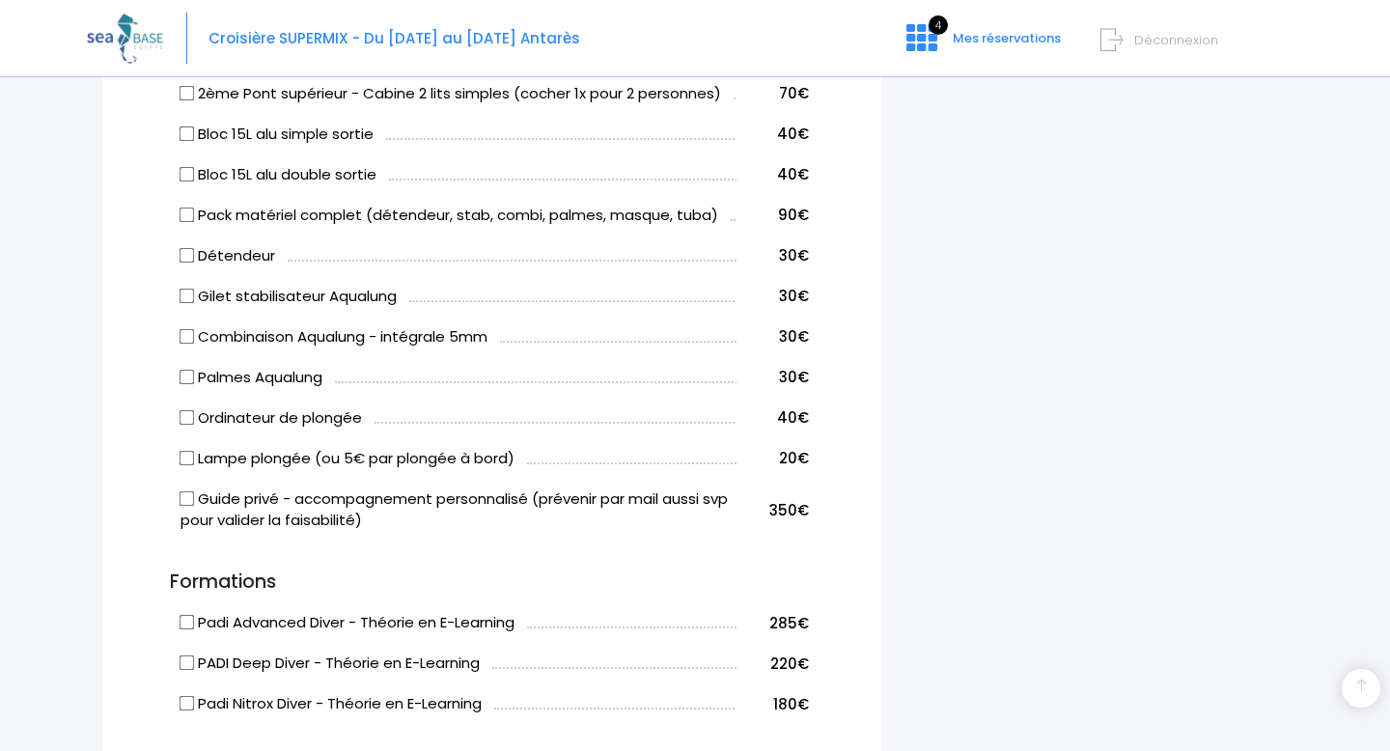
click at [183, 141] on input "Bloc 15L alu simple sortie" at bounding box center [187, 133] width 15 height 15
checkbox input "true"
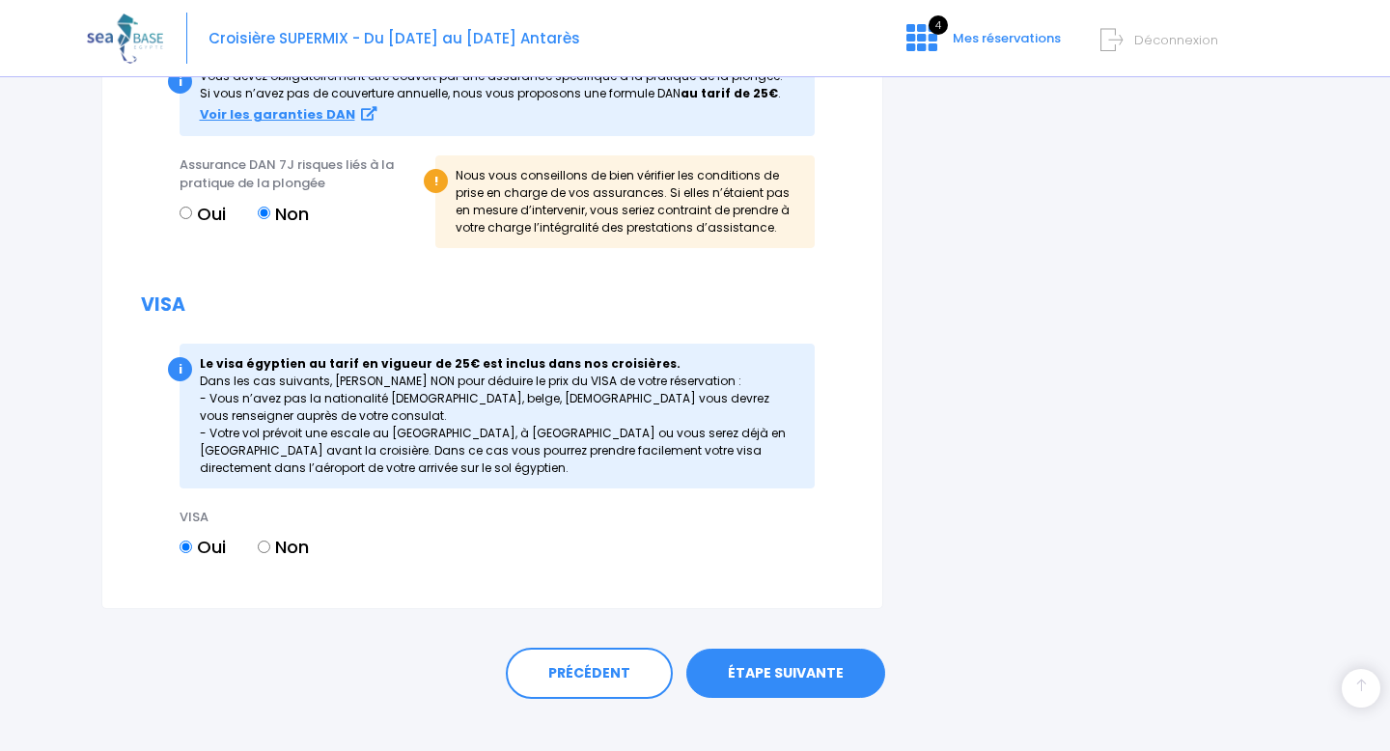
scroll to position [2166, 0]
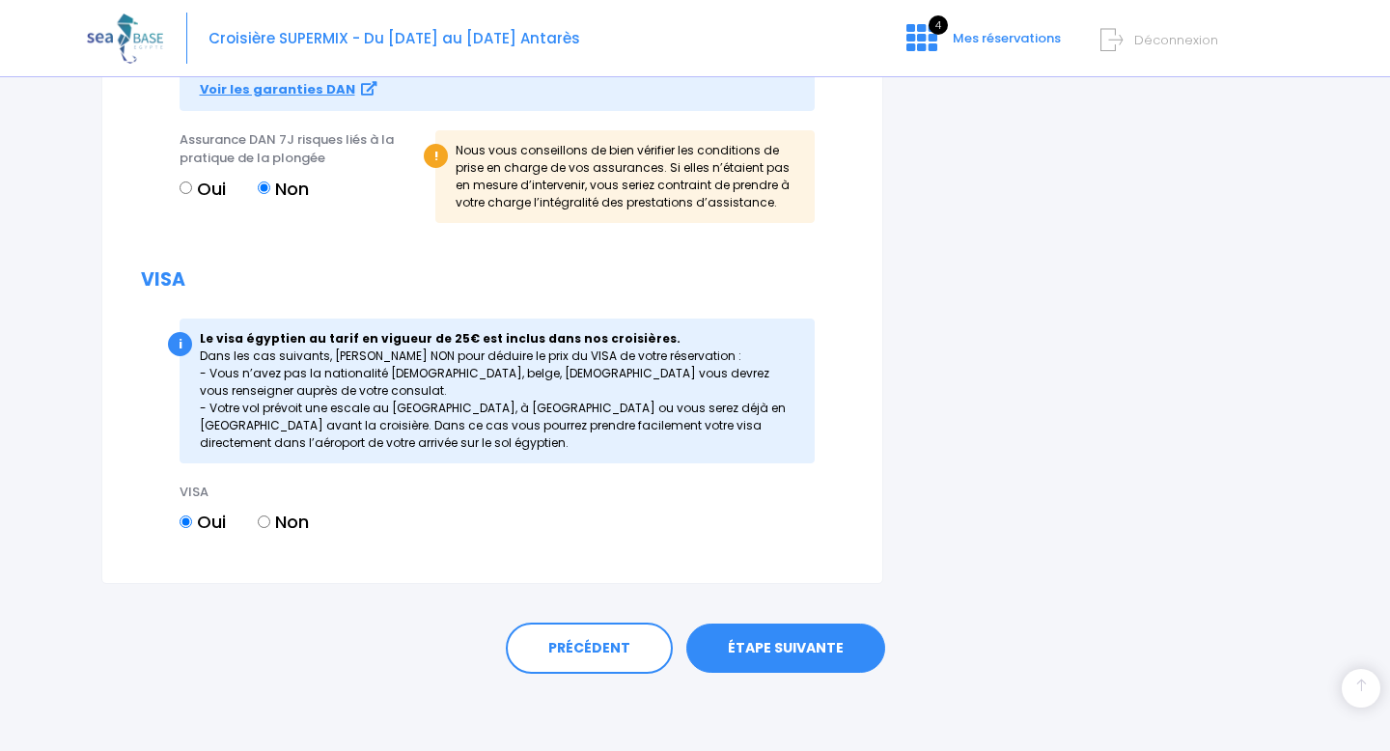
click at [745, 657] on link "ÉTAPE SUIVANTE" at bounding box center [785, 649] width 199 height 50
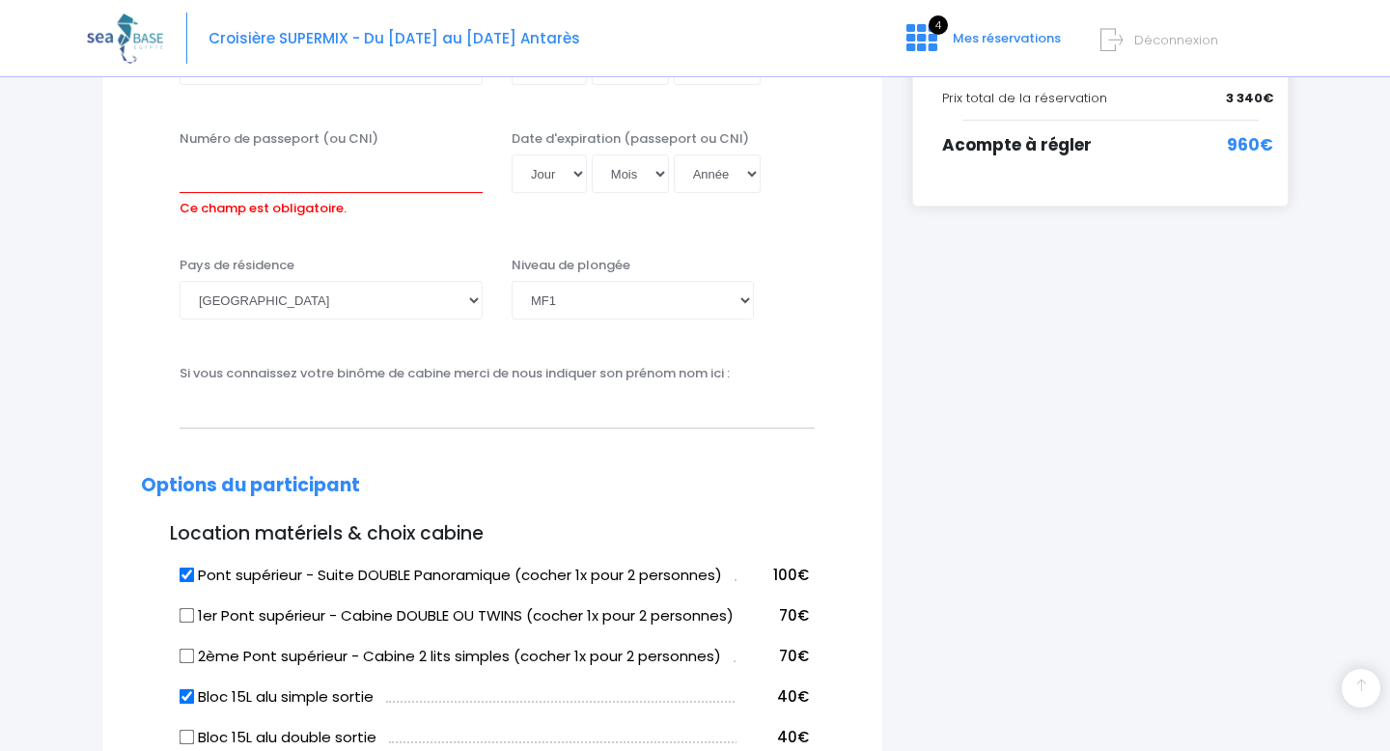
scroll to position [549, 0]
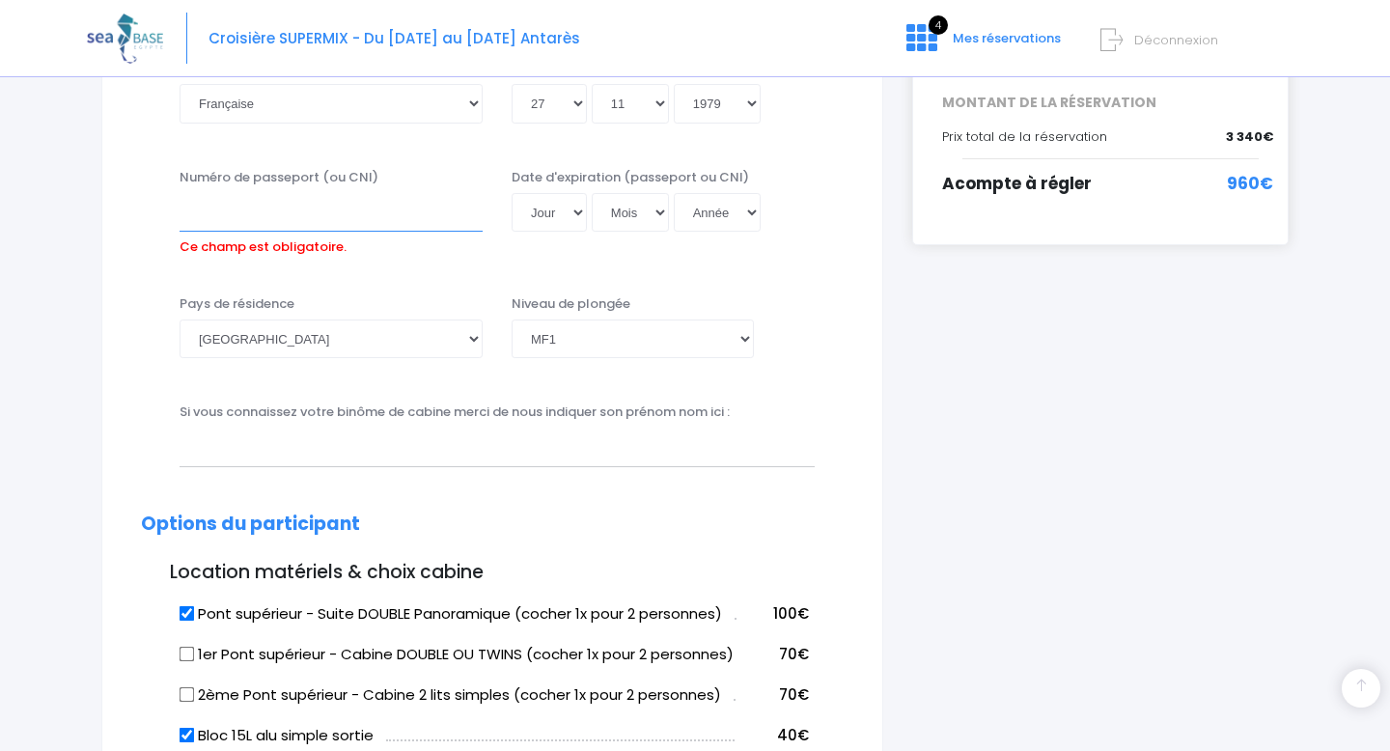
click at [314, 221] on input "Numéro de passeport (ou CNI)" at bounding box center [331, 212] width 303 height 39
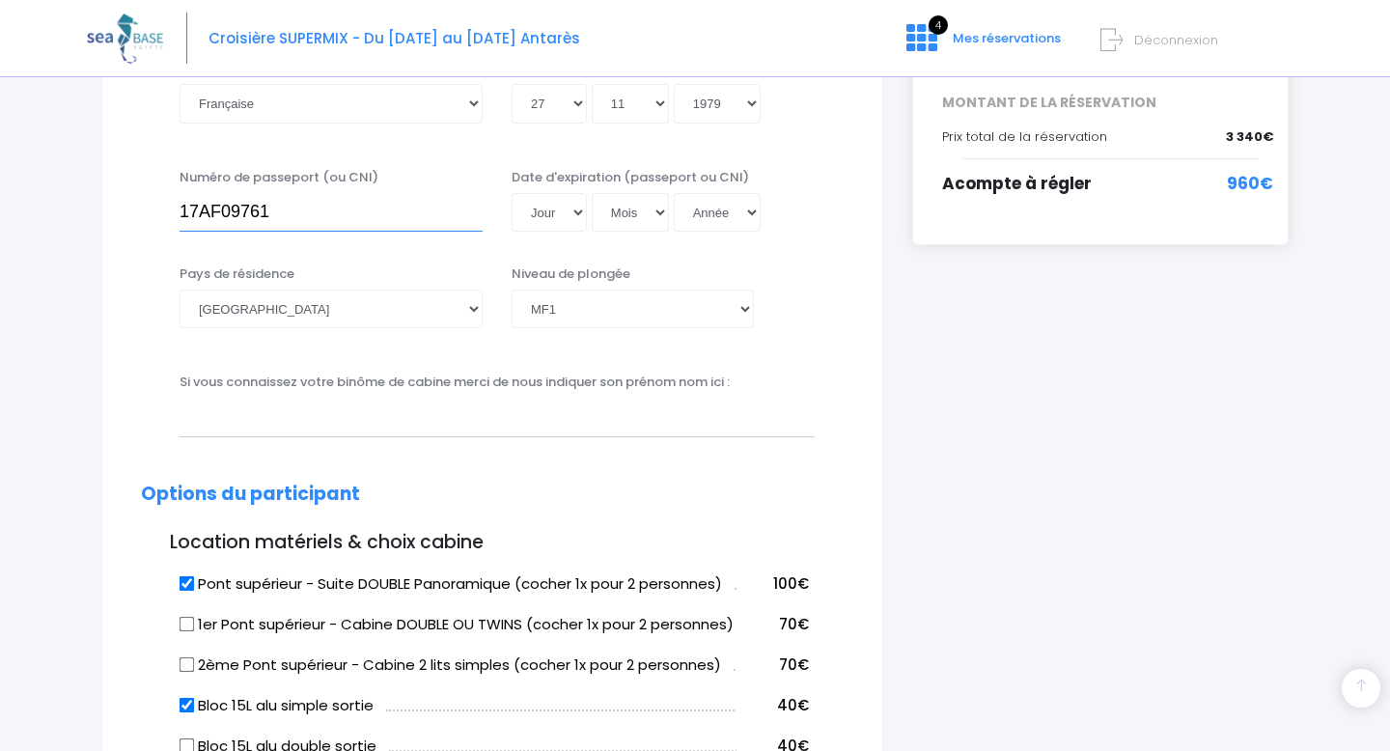
type input "17AF09761"
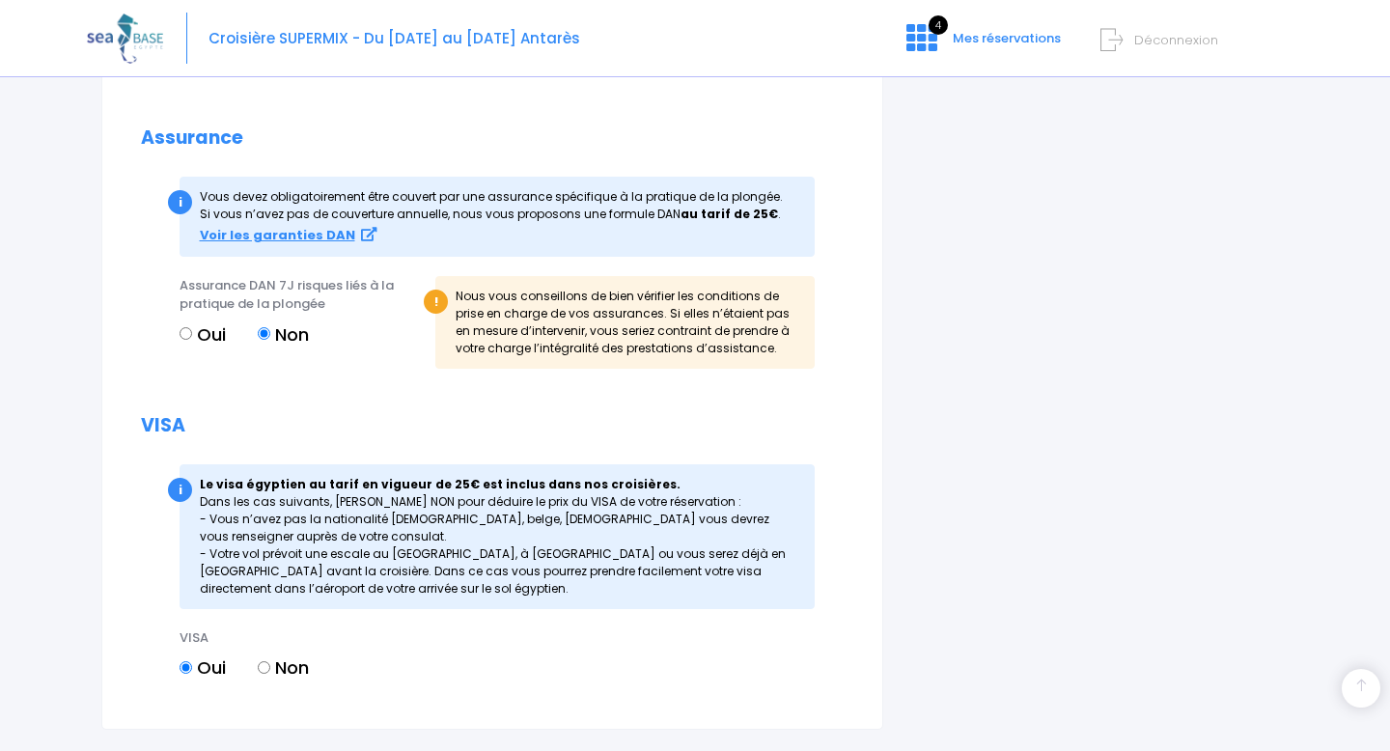
scroll to position [2166, 0]
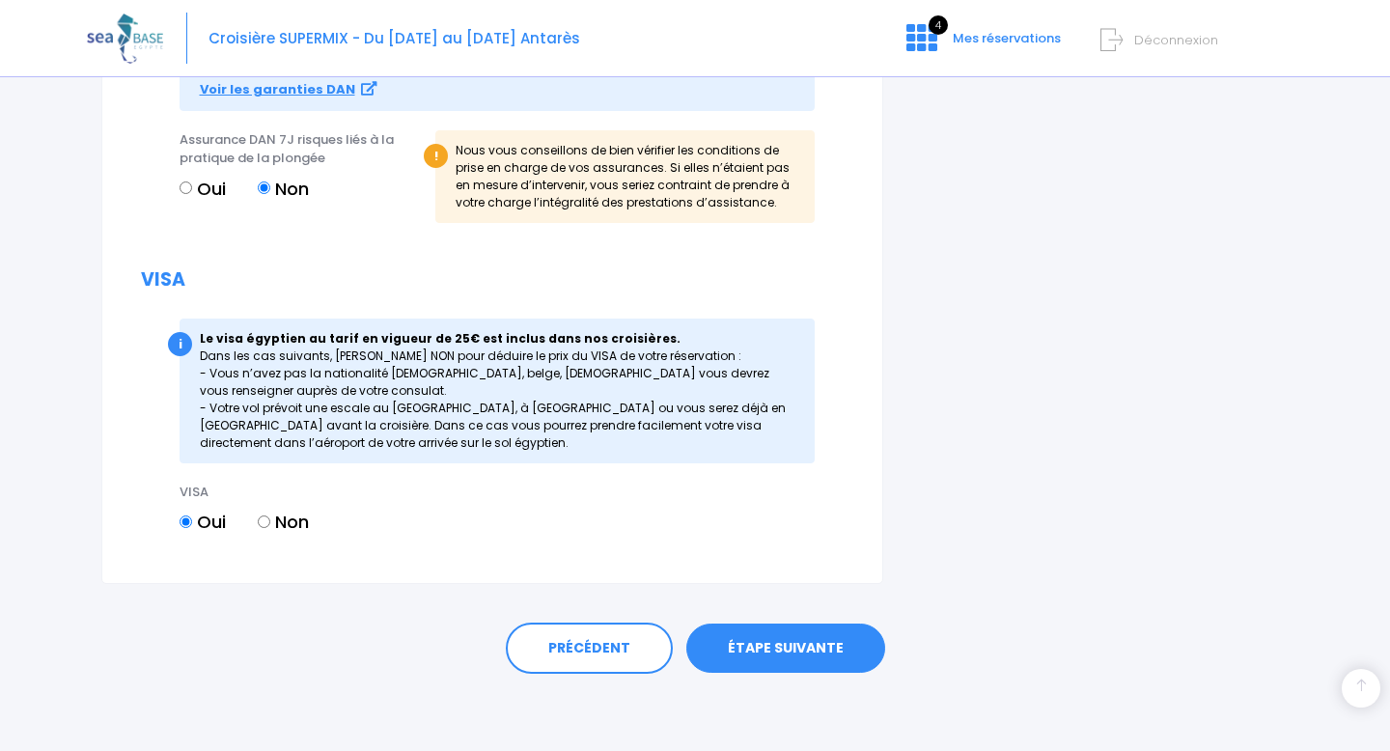
click at [827, 658] on link "ÉTAPE SUIVANTE" at bounding box center [785, 649] width 199 height 50
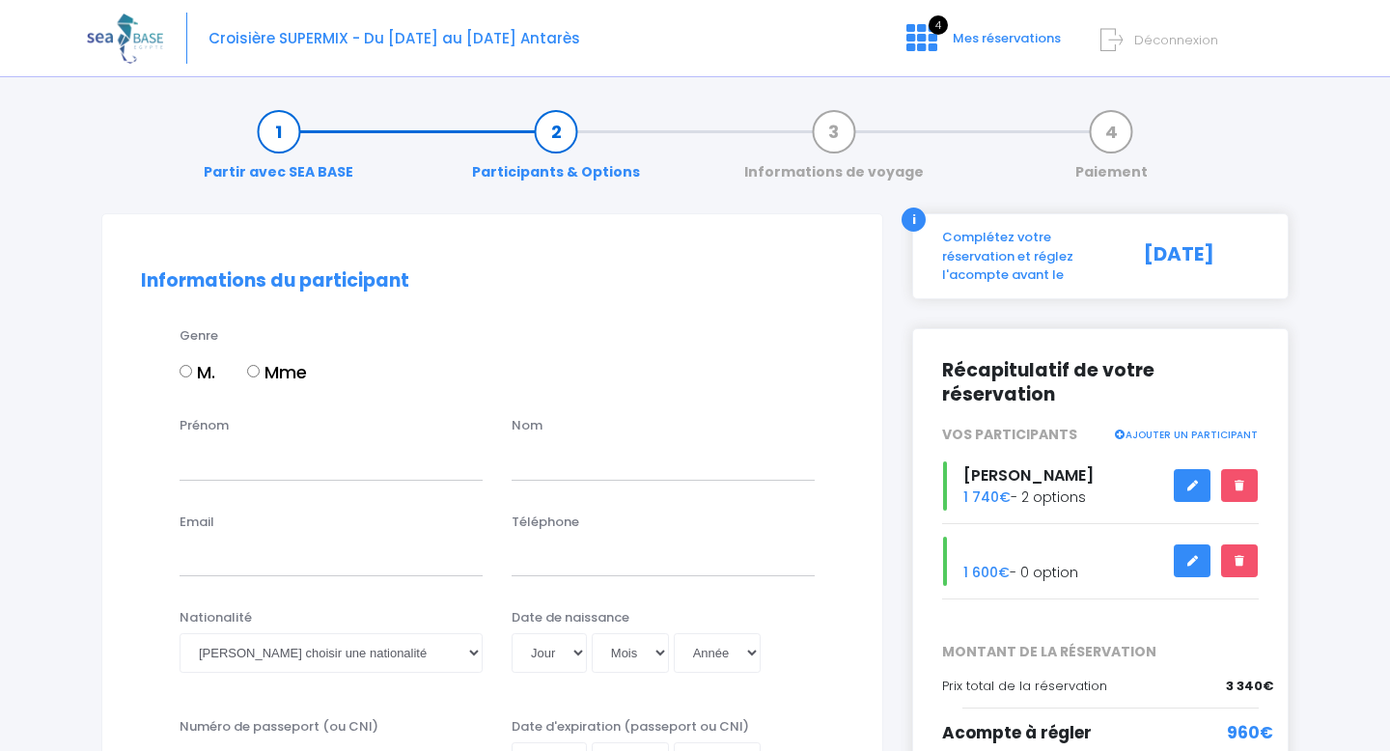
click at [260, 369] on input "Mme" at bounding box center [253, 371] width 13 height 13
radio input "true"
click at [221, 450] on input "Prénom" at bounding box center [331, 460] width 303 height 39
type input "emmanuel"
type input "bosbaty"
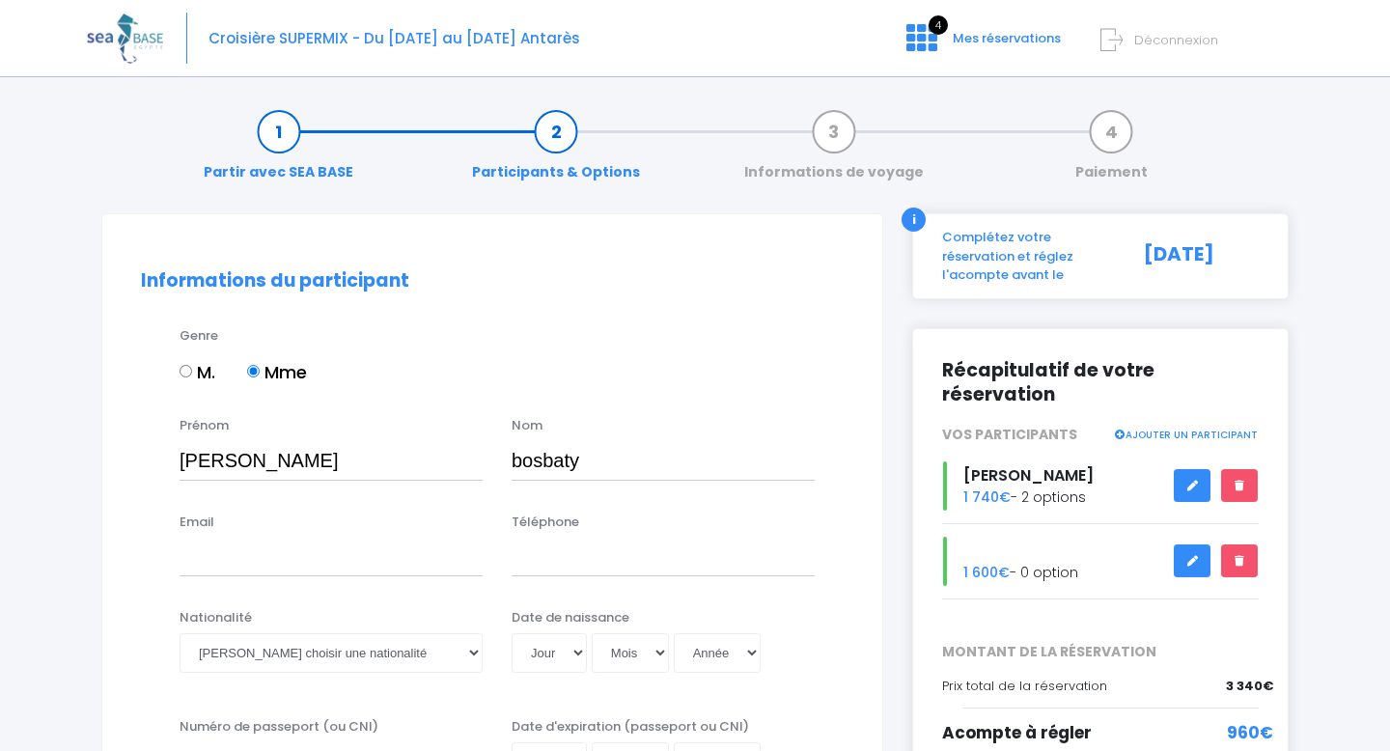
type input "bosbaty@gmail.Com"
type input "0683191758"
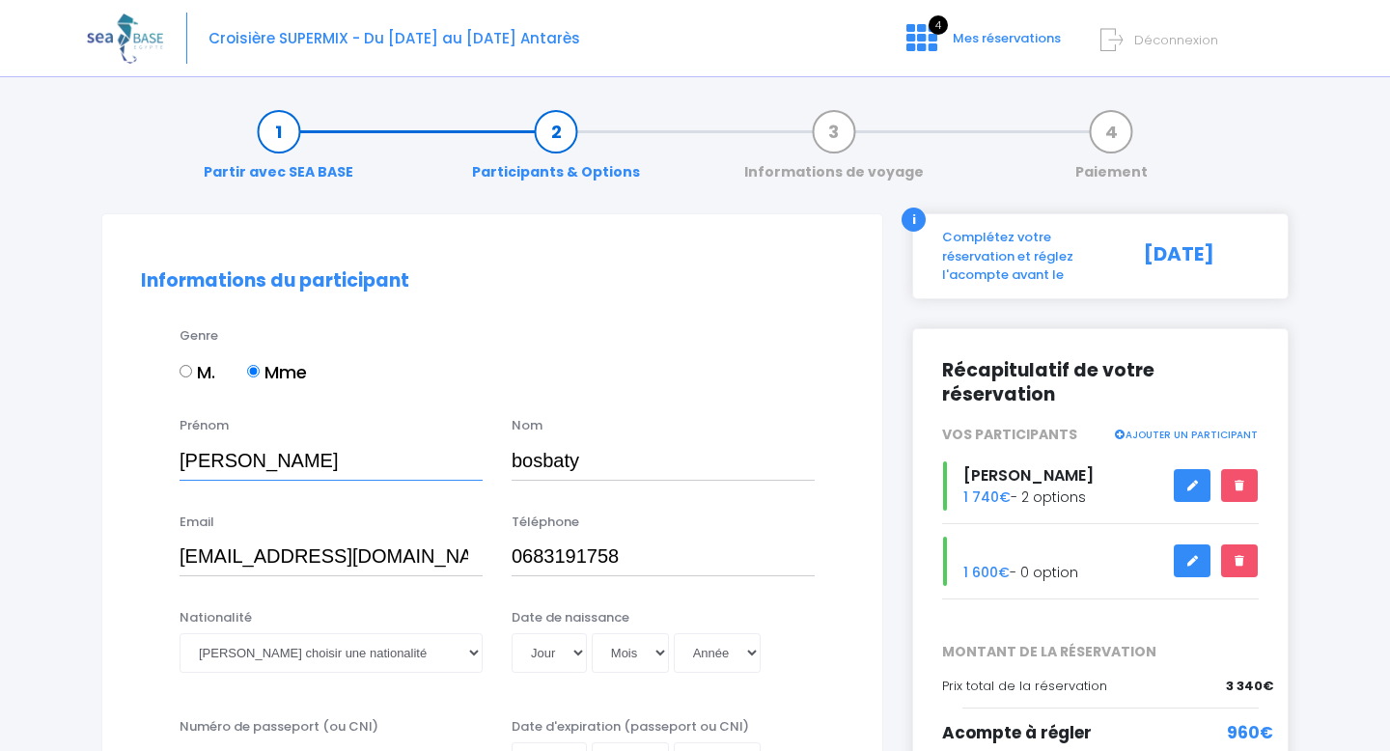
click at [297, 474] on input "emmanuel" at bounding box center [331, 460] width 303 height 39
click at [297, 474] on input "[PERSON_NAME]" at bounding box center [331, 460] width 303 height 39
type input "laetitia"
click at [630, 464] on input "bosbaty" at bounding box center [663, 460] width 303 height 39
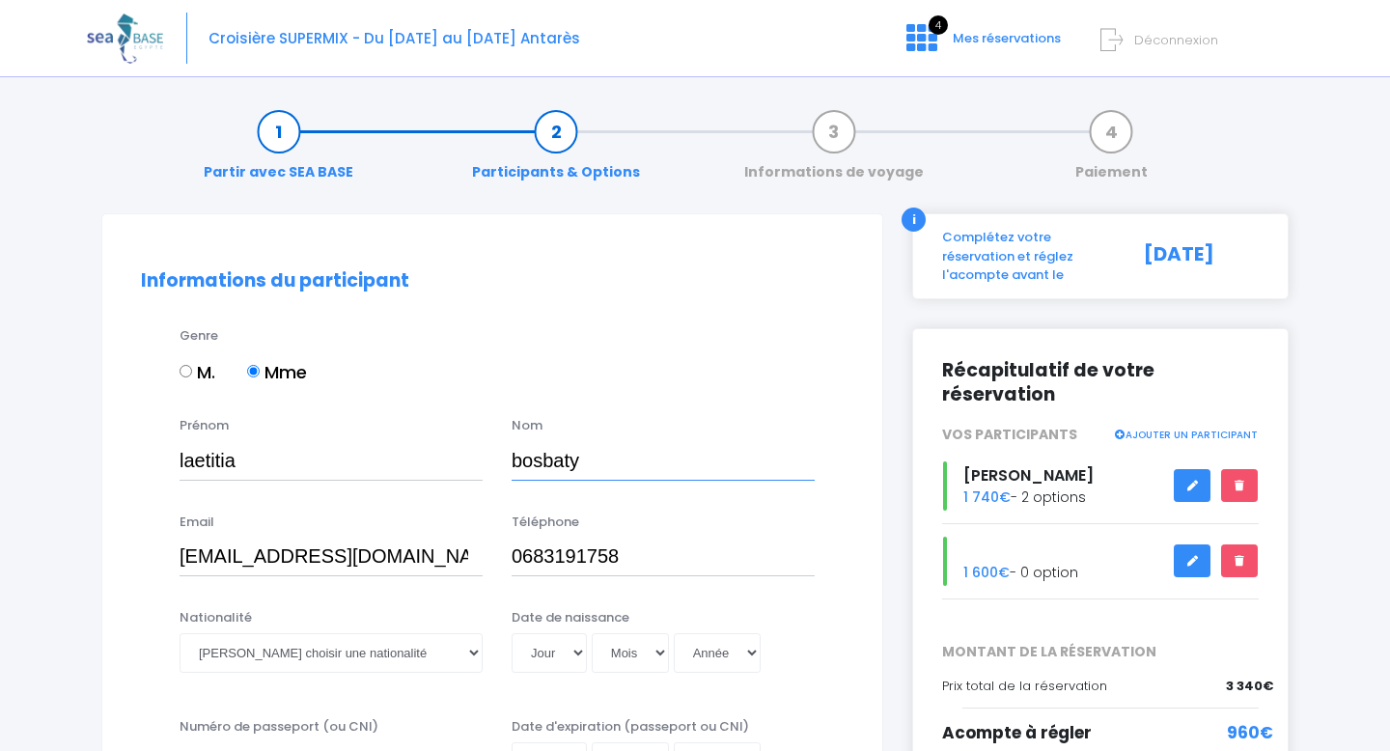
click at [630, 464] on input "bosbaty" at bounding box center [663, 460] width 303 height 39
type input "vincent"
click at [330, 550] on input "bosbaty@gmail.Com" at bounding box center [331, 557] width 303 height 39
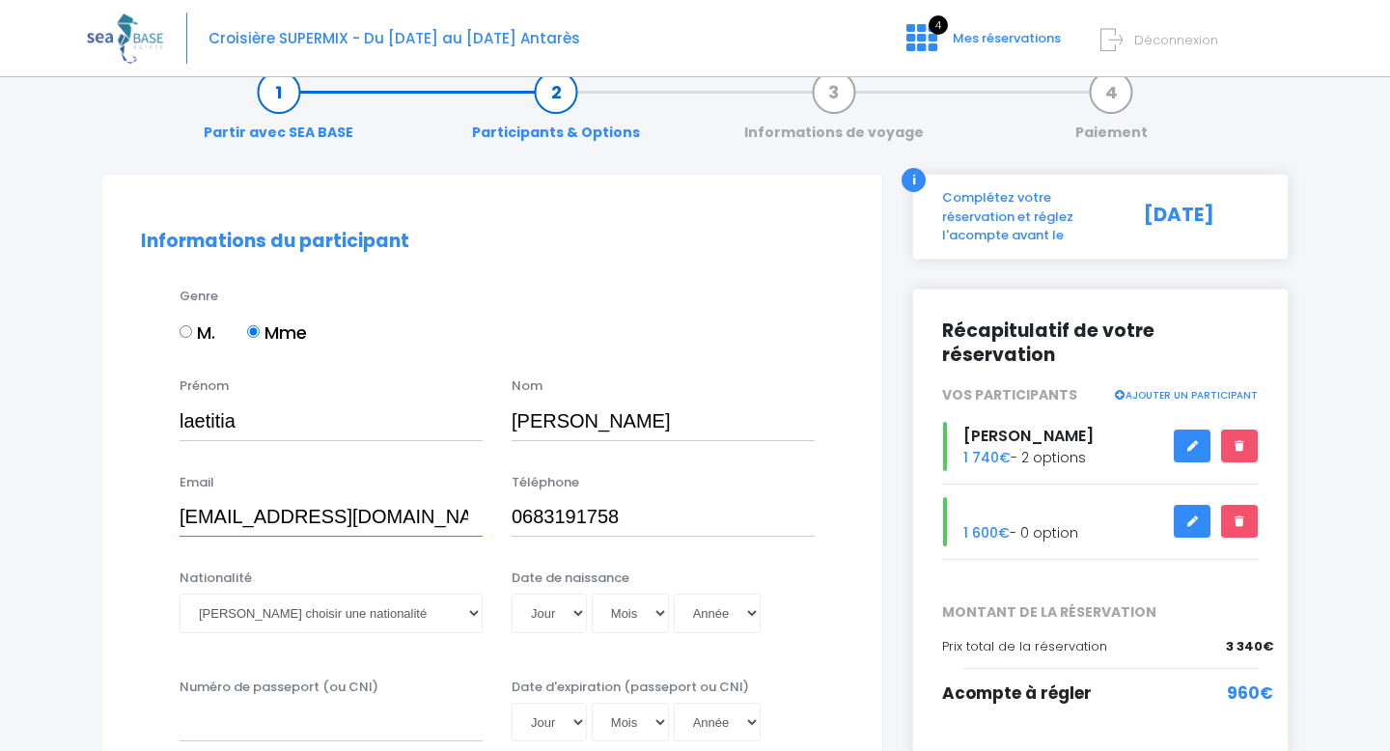
scroll to position [136, 0]
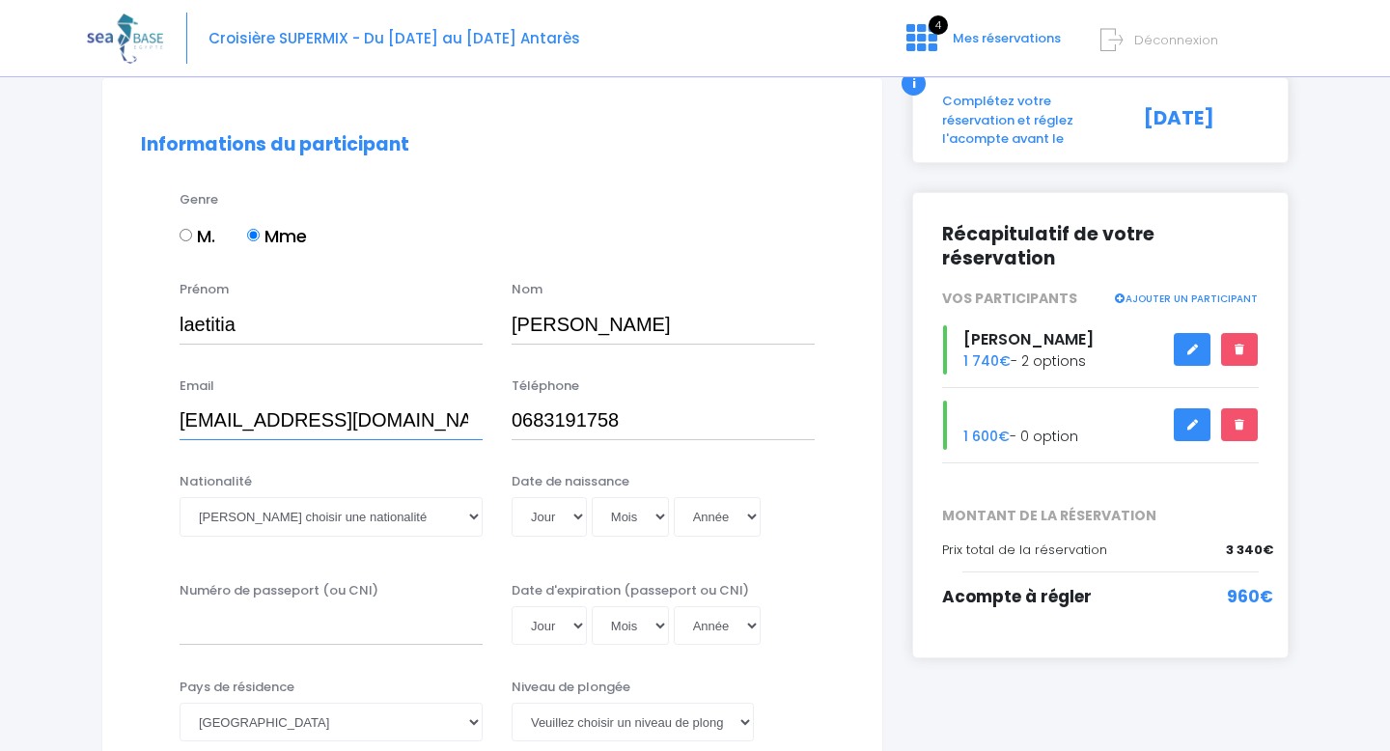
type input "bosbaty@gmail.com"
click at [366, 520] on select "Veuillez choisir une nationalité Afghane Albanaise Algerienne Allemande America…" at bounding box center [331, 516] width 303 height 39
select select "Française"
click at [549, 524] on select "Jour 01 02 03 04 05 06 07 08 09 10 11 12 13 14 15 16 17 18 19 20 21 22 23 24 25…" at bounding box center [549, 516] width 75 height 39
select select "15"
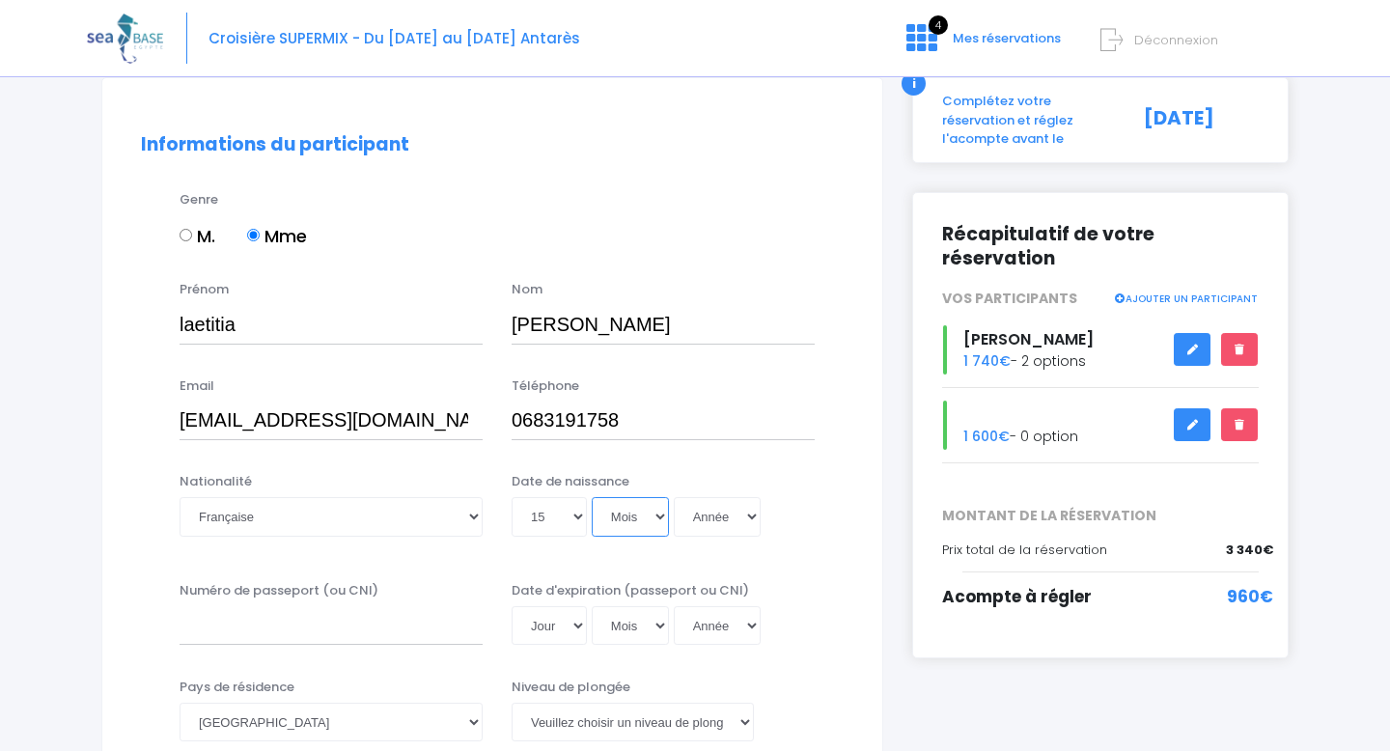
click at [651, 499] on select "Mois 01 02 03 04 05 06 07 08 09 10 11 12" at bounding box center [630, 516] width 77 height 39
select select "04"
click at [699, 515] on select "Année 2045 2044 2043 2042 2041 2040 2039 2038 2037 2036 2035 2034 2033 2032 203…" at bounding box center [717, 516] width 87 height 39
select select "1981"
type input "1981-04-15"
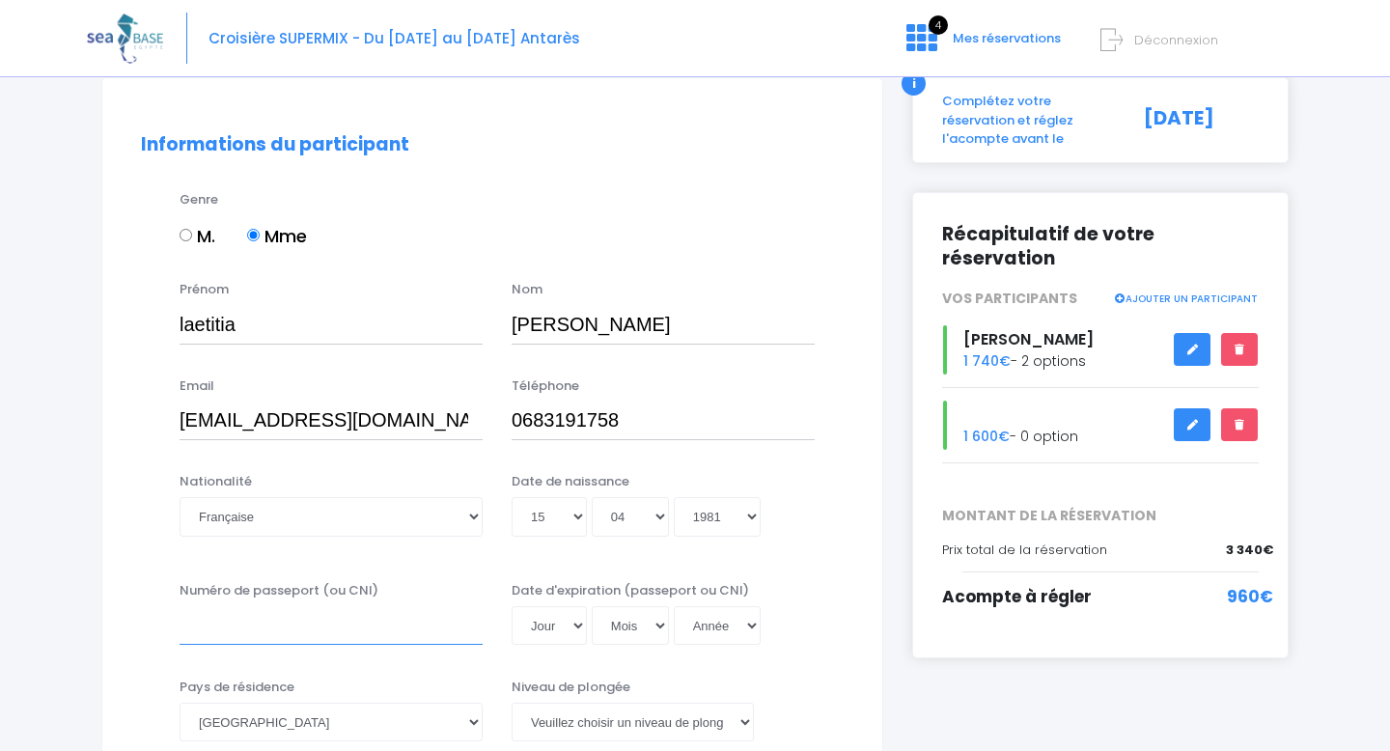
click at [306, 629] on input "Numéro de passeport (ou CNI)" at bounding box center [331, 625] width 303 height 39
type input "17DE01580"
click at [581, 621] on select "Jour 01 02 03 04 05 06 07 08 09 10 11 12 13 14 15 16 17 18 19 20 21 22 23 24 25…" at bounding box center [549, 625] width 75 height 39
select select "03"
click at [635, 646] on div "Numéro de passeport (ou CNI) 17DE01580 Date d'expiration (passeport ou CNI) Jou…" at bounding box center [492, 619] width 732 height 77
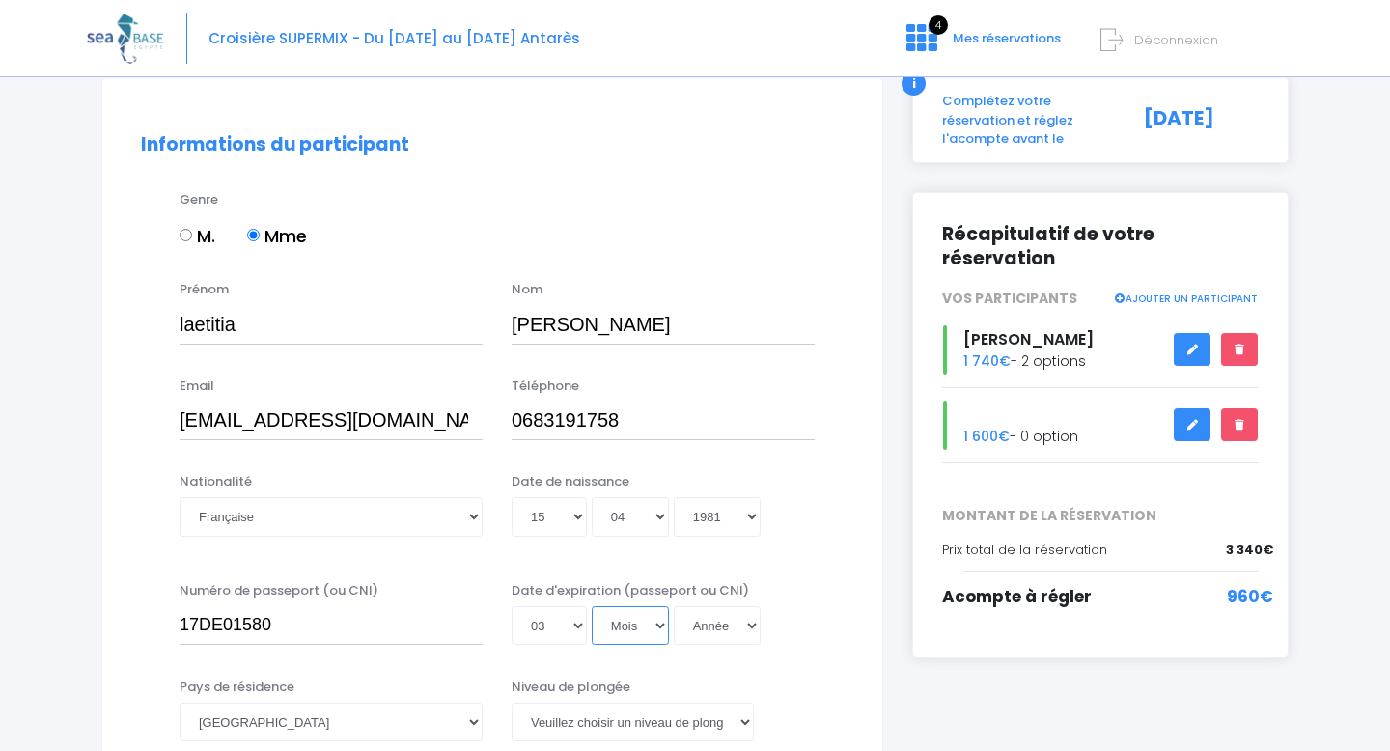
click at [639, 631] on select "Mois 01 02 03 04 05 06 07 08 09 10 11 12" at bounding box center [630, 625] width 77 height 39
select select "07"
click at [705, 619] on select "Année 2045 2044 2043 2042 2041 2040 2039 2038 2037 2036 2035 2034 2033 2032 203…" at bounding box center [717, 625] width 87 height 39
select select "2027"
type input "2027-07-03"
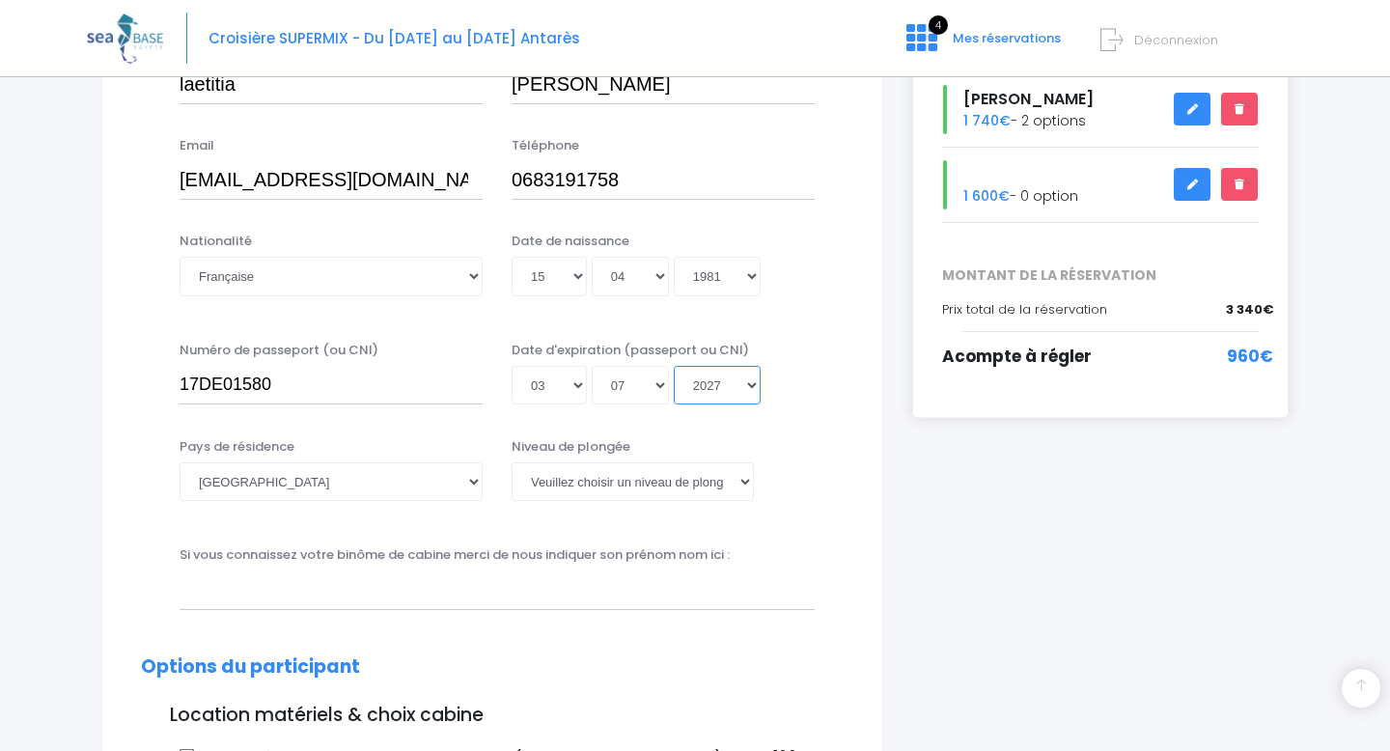
scroll to position [379, 0]
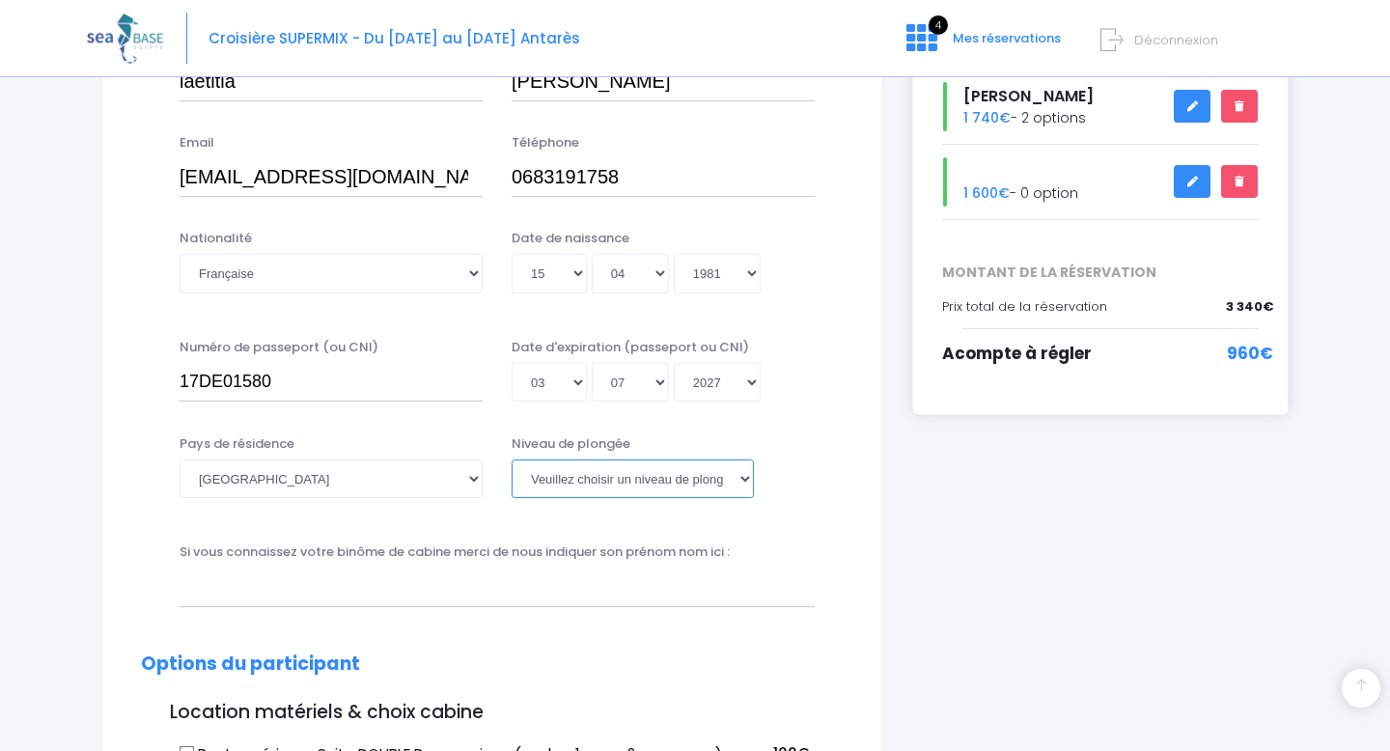
click at [680, 495] on select "Veuillez choisir un niveau de plongée Non plongeur Junior OW diver Adventure OW…" at bounding box center [633, 479] width 242 height 39
select select "MF1"
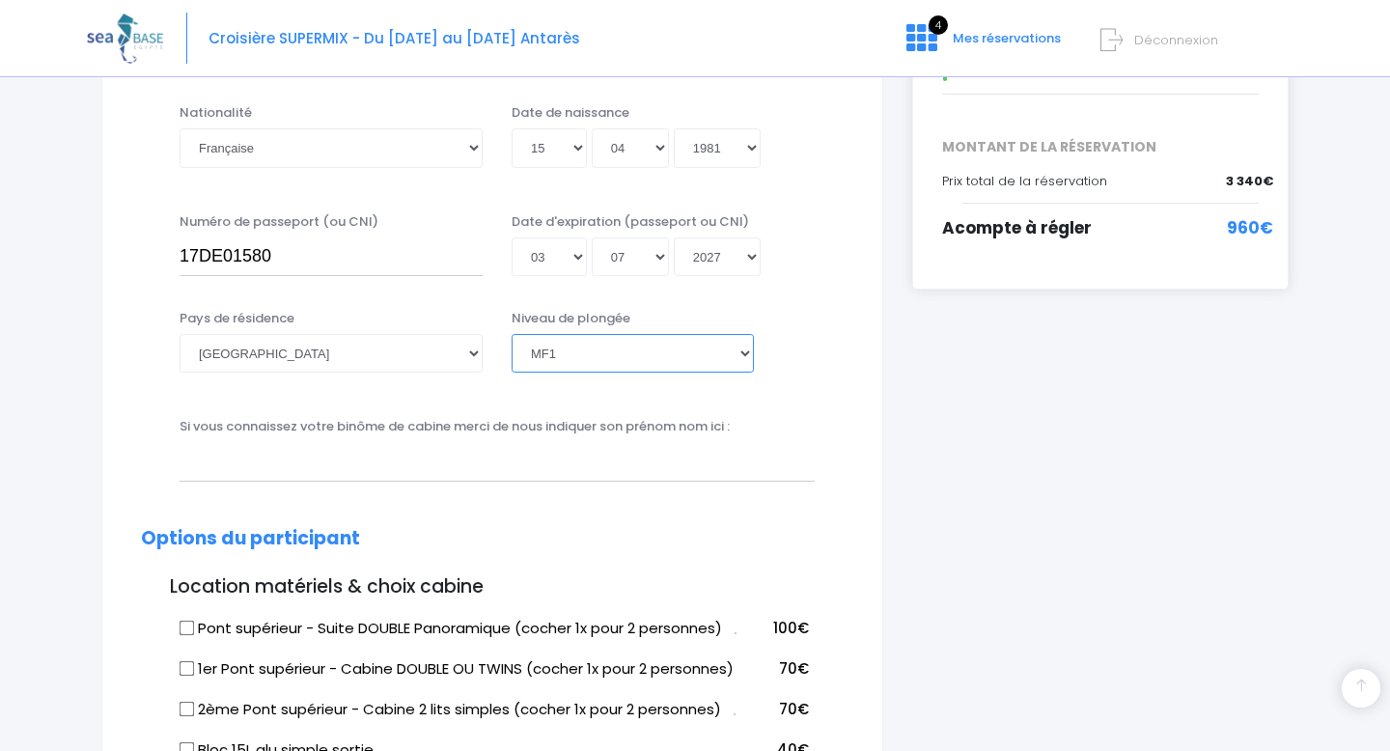
scroll to position [628, 0]
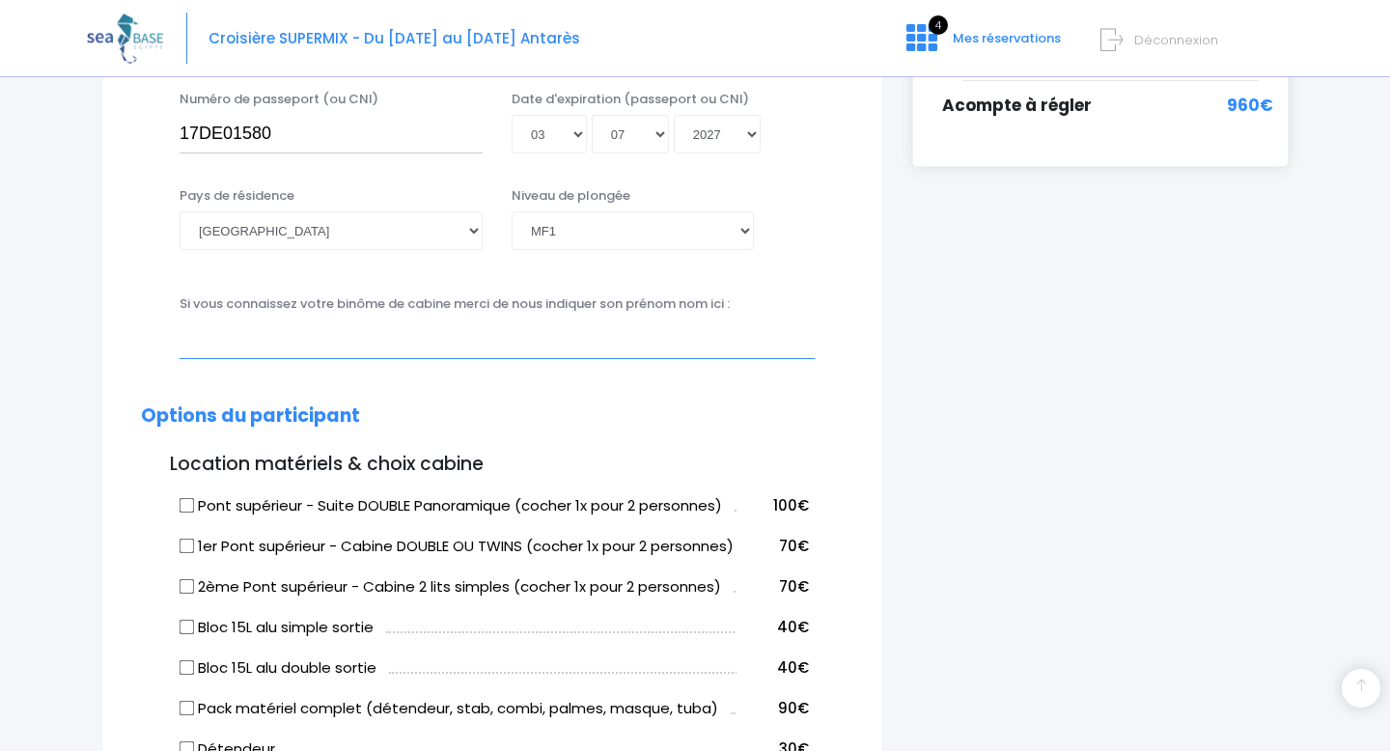
click at [397, 335] on input "text" at bounding box center [497, 339] width 635 height 39
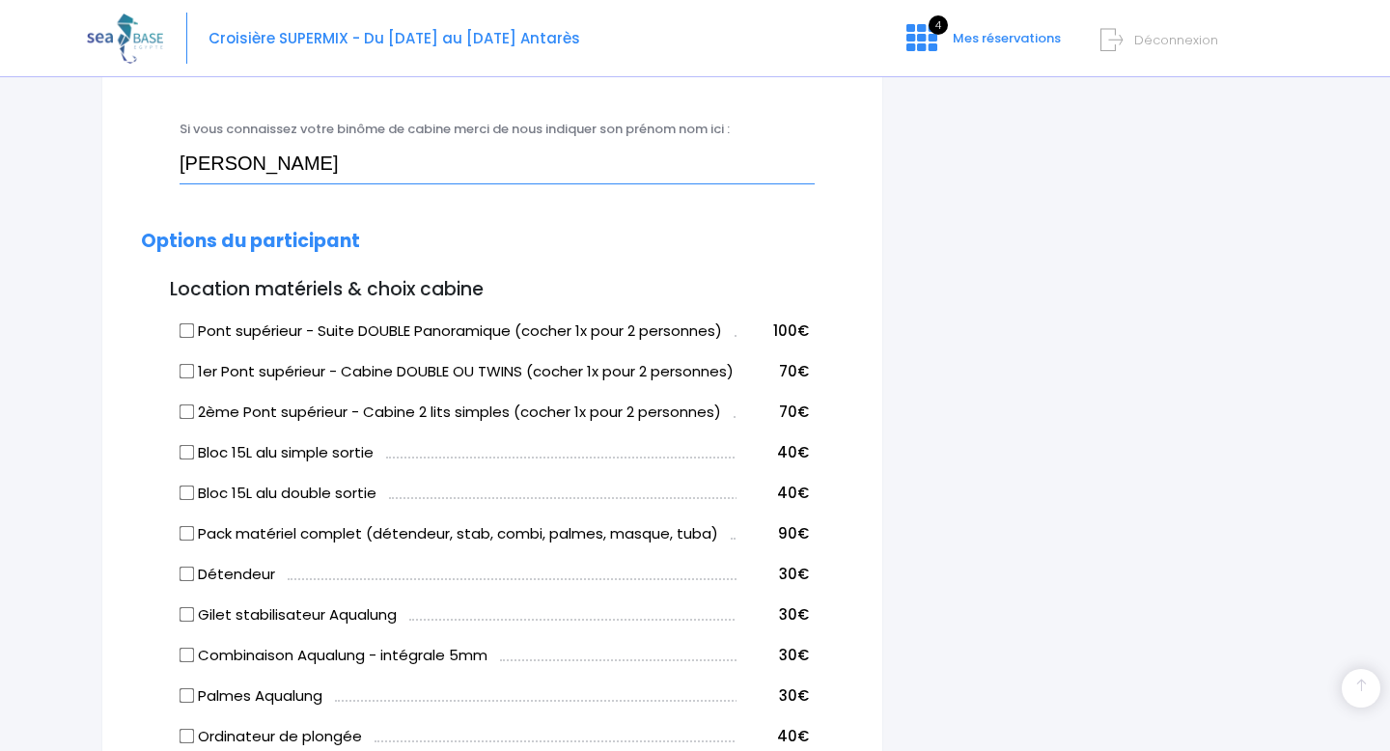
scroll to position [808, 0]
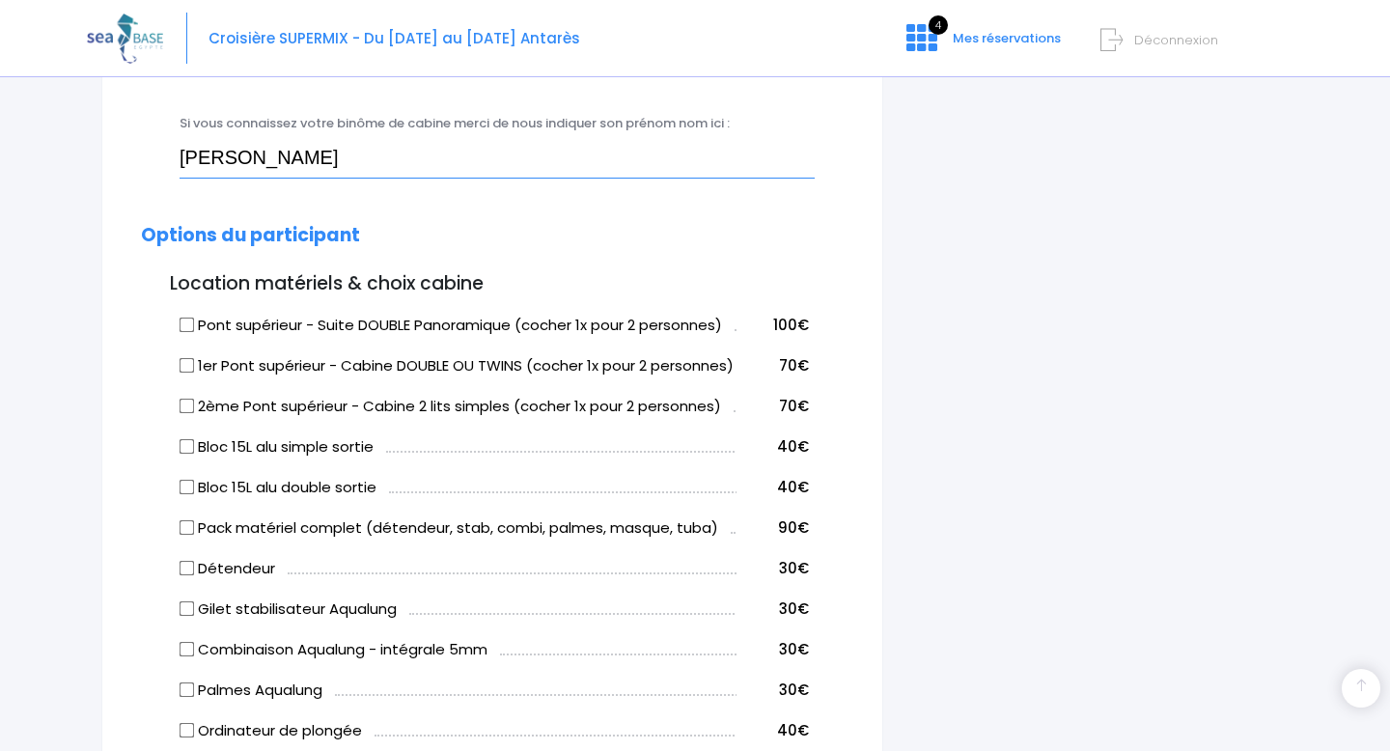
type input "emmanuel bosbaty"
click at [186, 322] on input "Pont supérieur - Suite DOUBLE Panoramique (cocher 1x pour 2 personnes)" at bounding box center [187, 324] width 15 height 15
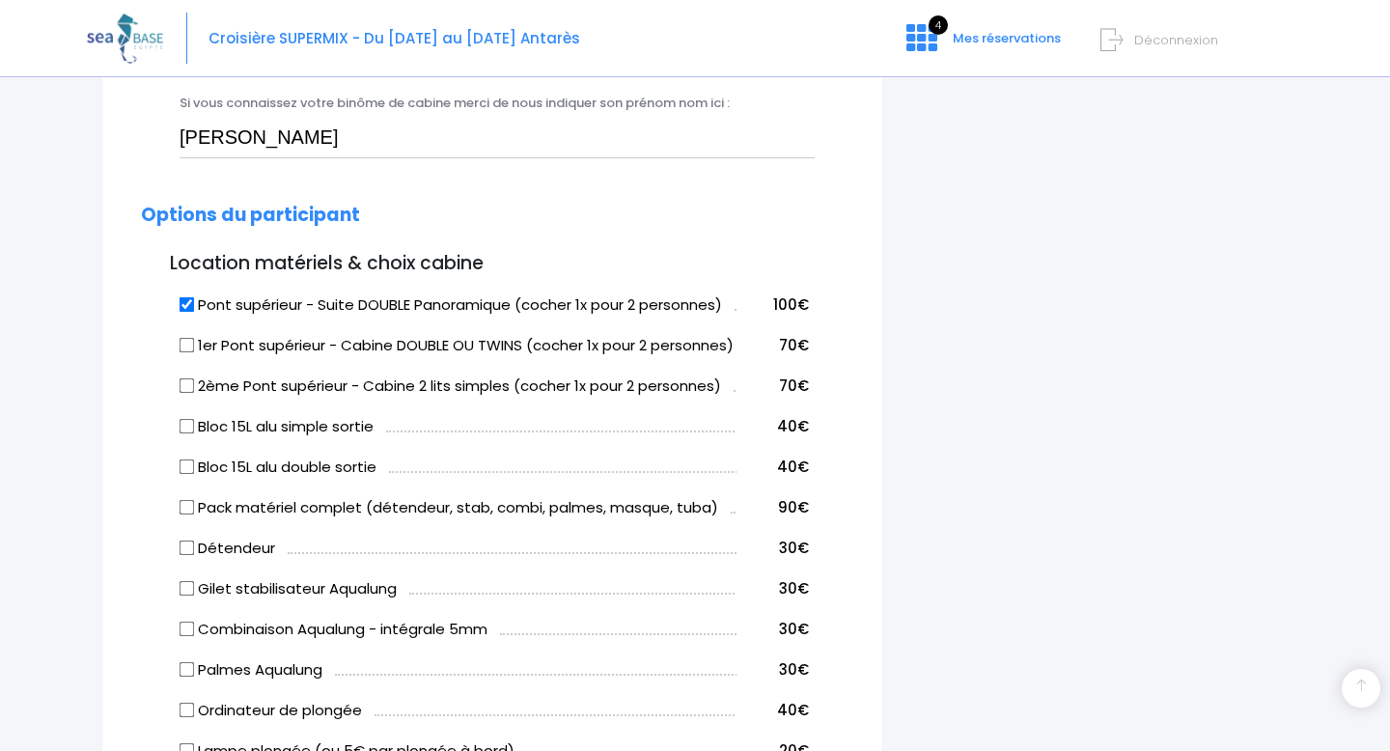
scroll to position [851, 0]
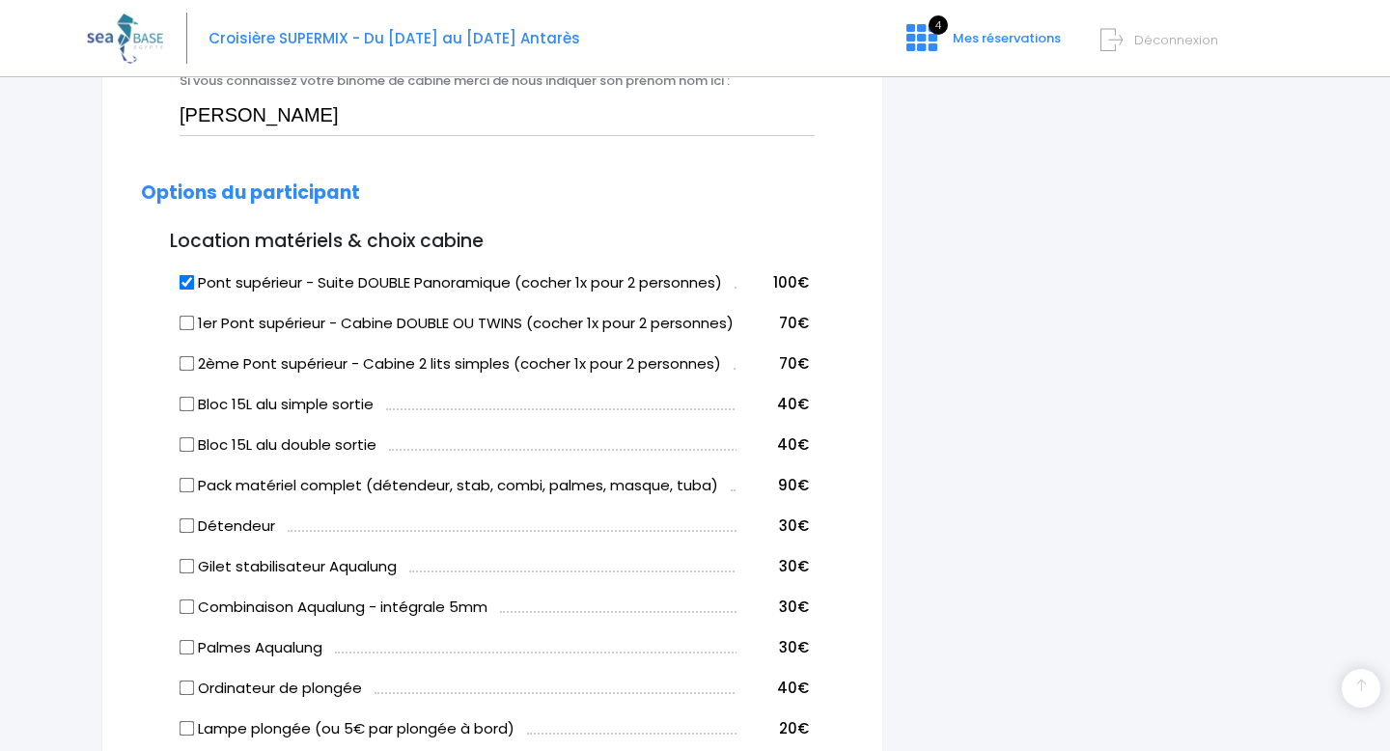
click at [195, 280] on label "Pont supérieur - Suite DOUBLE Panoramique (cocher 1x pour 2 personnes)" at bounding box center [452, 283] width 542 height 22
click at [195, 280] on input "Pont supérieur - Suite DOUBLE Panoramique (cocher 1x pour 2 personnes)" at bounding box center [187, 281] width 15 height 15
checkbox input "false"
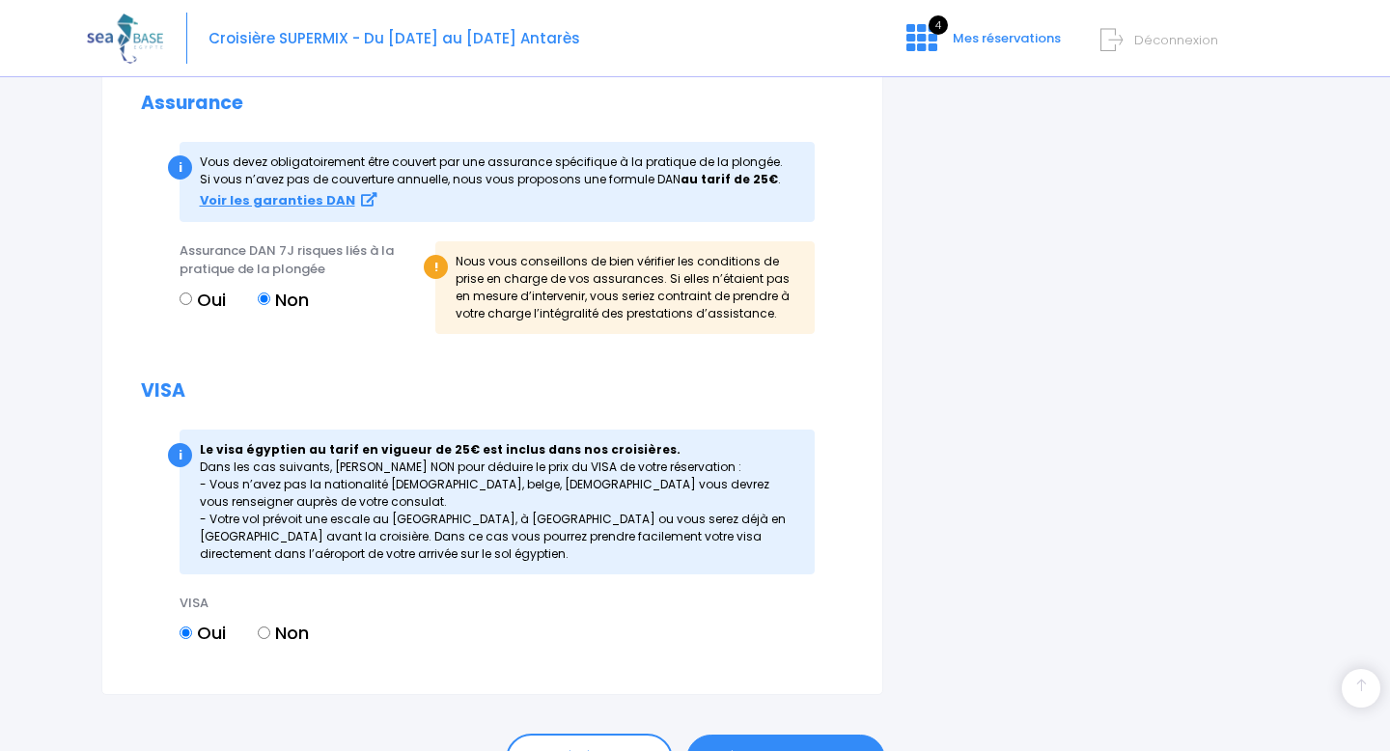
scroll to position [2166, 0]
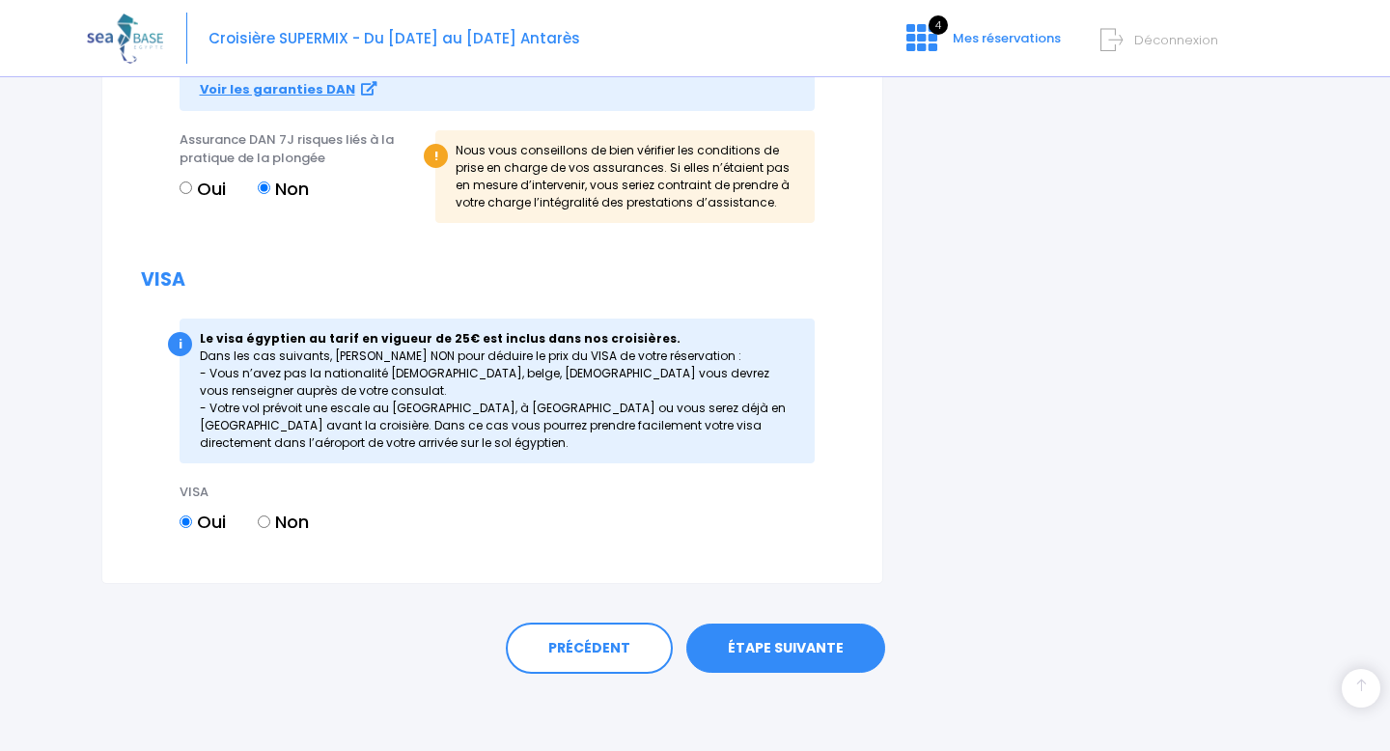
click at [828, 638] on link "ÉTAPE SUIVANTE" at bounding box center [785, 649] width 199 height 50
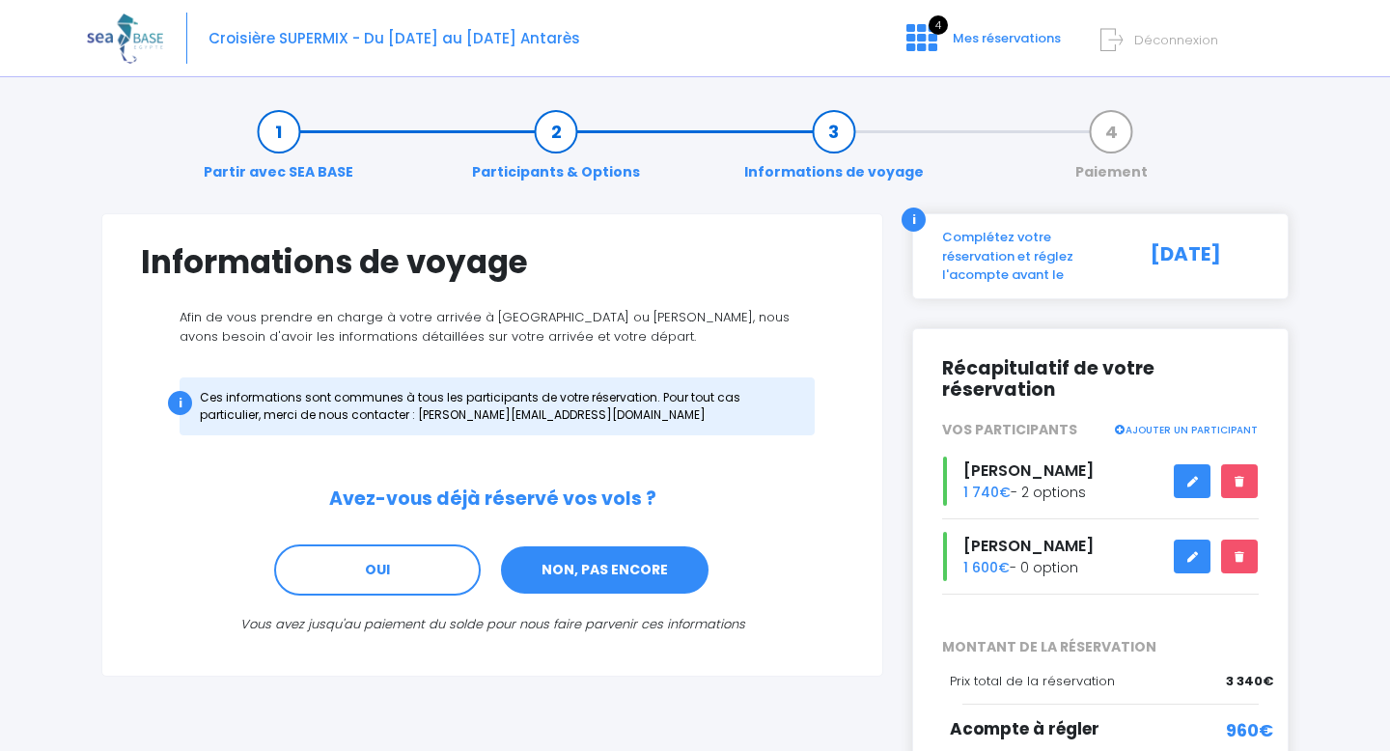
click at [588, 584] on link "NON, PAS ENCORE" at bounding box center [604, 571] width 211 height 52
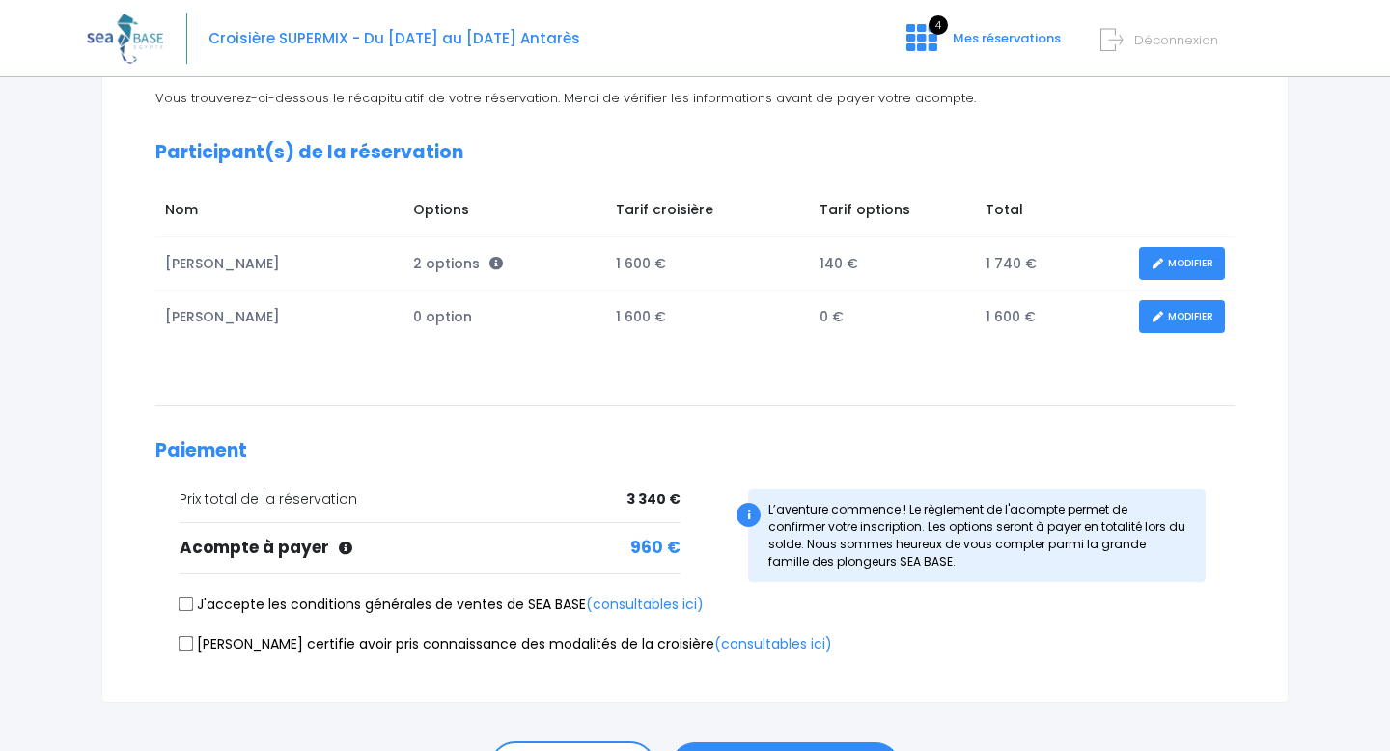
scroll to position [221, 0]
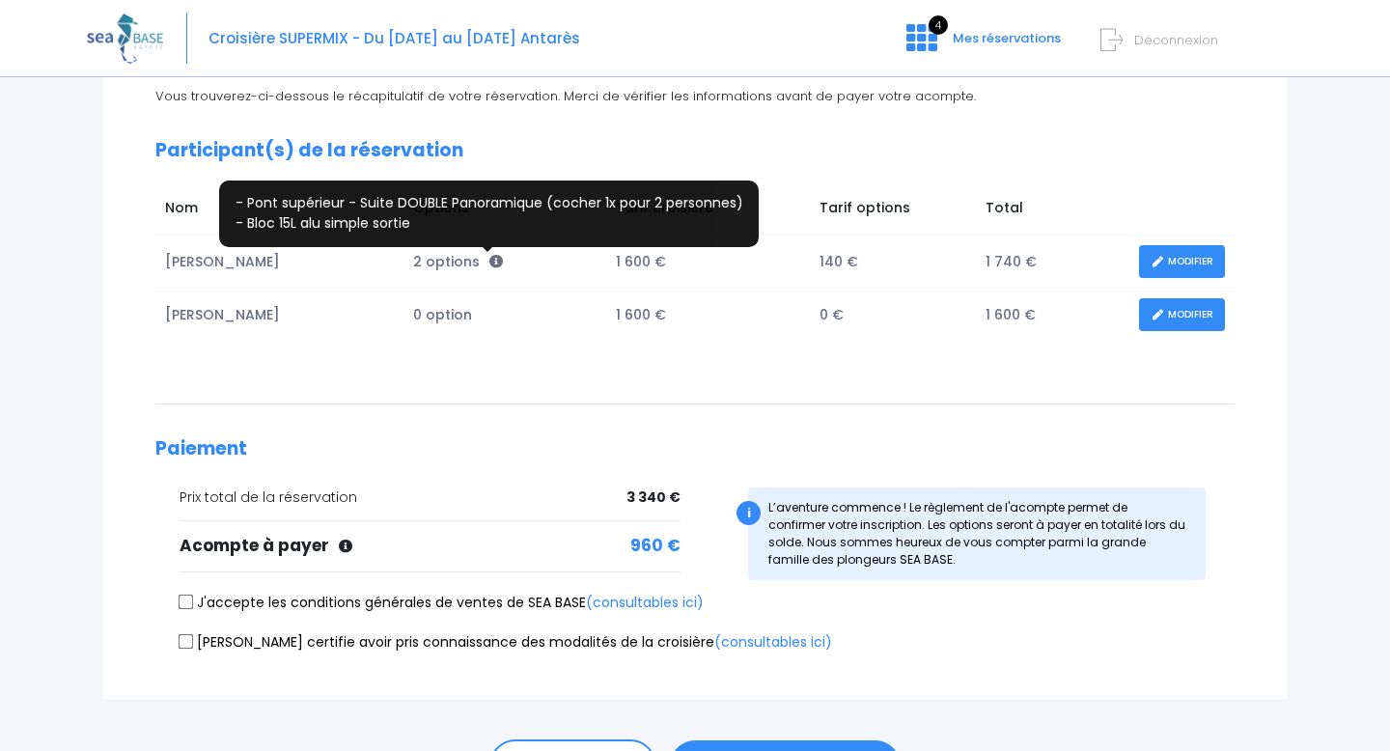
click at [489, 255] on icon at bounding box center [496, 262] width 14 height 14
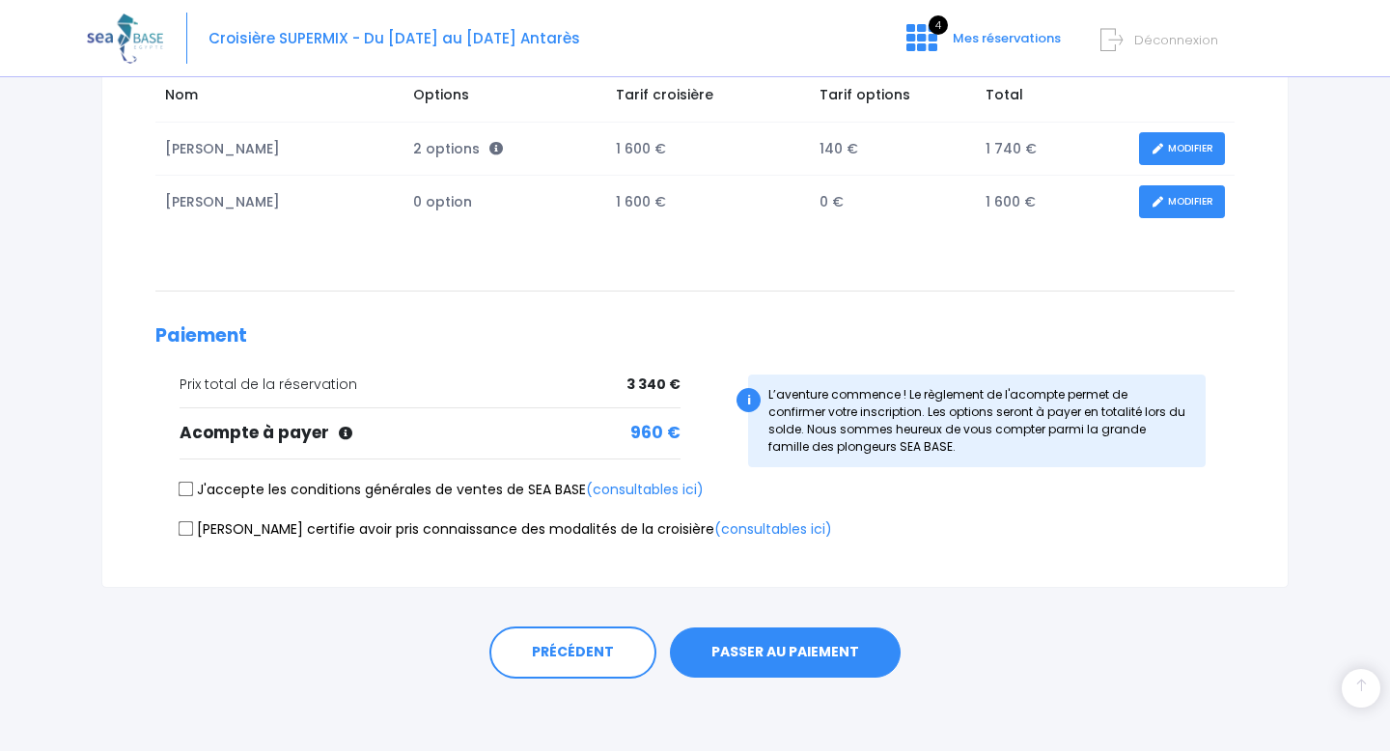
scroll to position [339, 0]
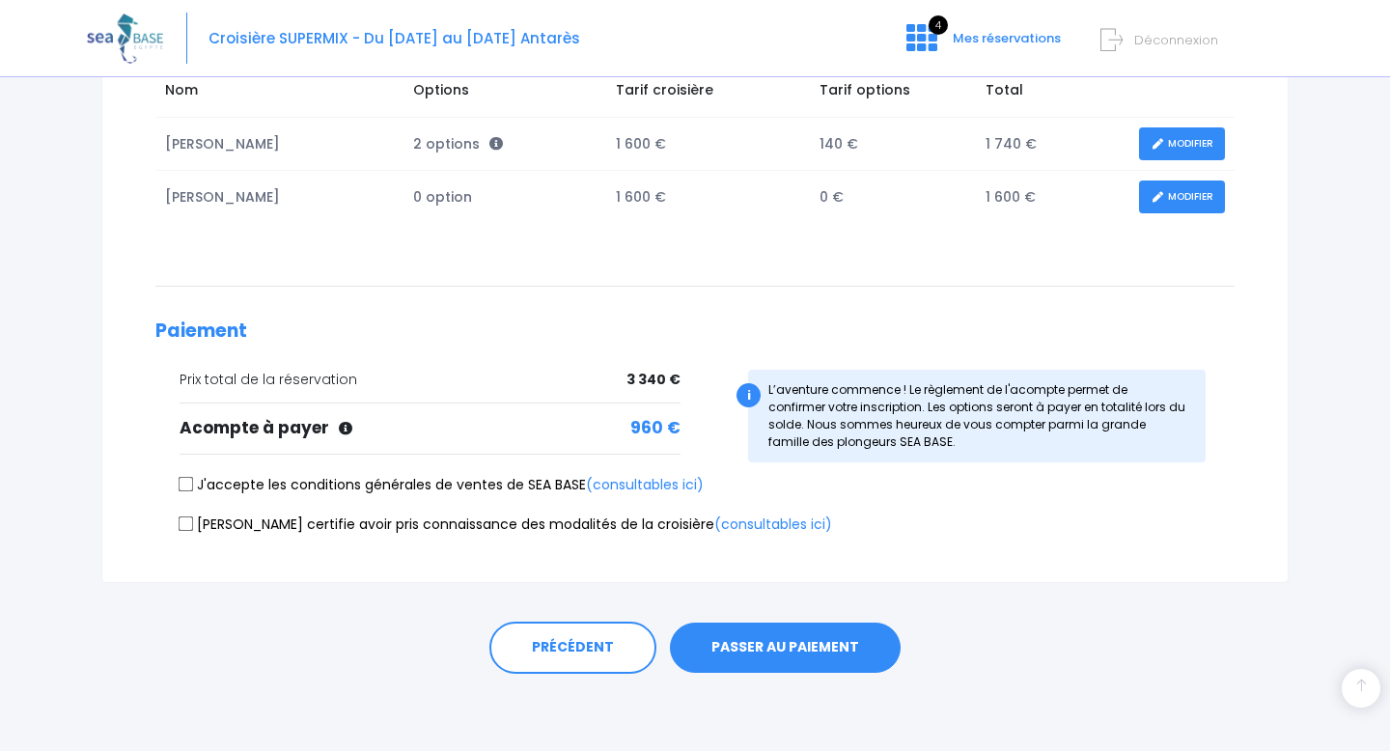
click at [189, 478] on input "J'accepte les conditions générales de ventes de SEA BASE (consultables ici)" at bounding box center [186, 484] width 15 height 15
checkbox input "true"
click at [186, 521] on input "Je certifie avoir pris connaissance des modalités de la croisière (consultables…" at bounding box center [186, 523] width 15 height 15
checkbox input "true"
click at [813, 636] on button "PASSER AU PAIEMENT" at bounding box center [785, 648] width 231 height 50
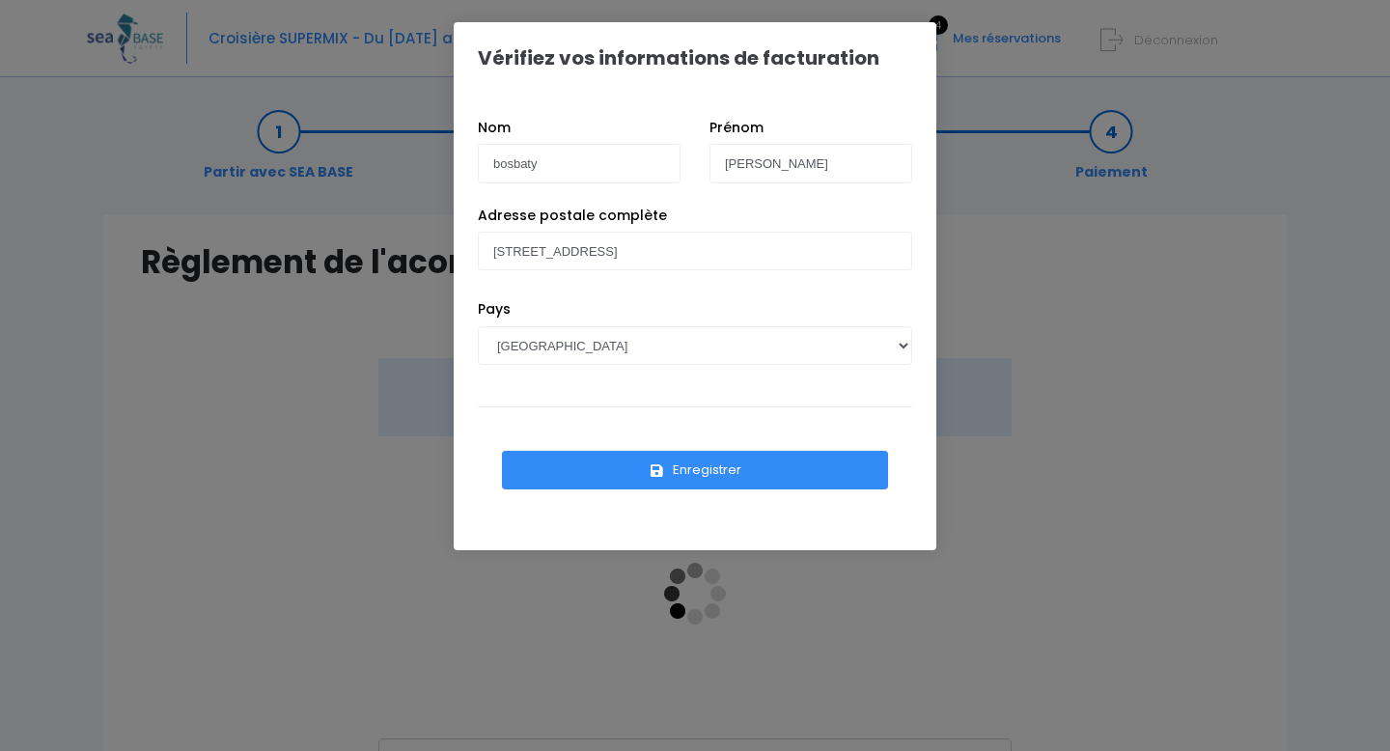
click at [690, 464] on button "Enregistrer" at bounding box center [695, 470] width 386 height 39
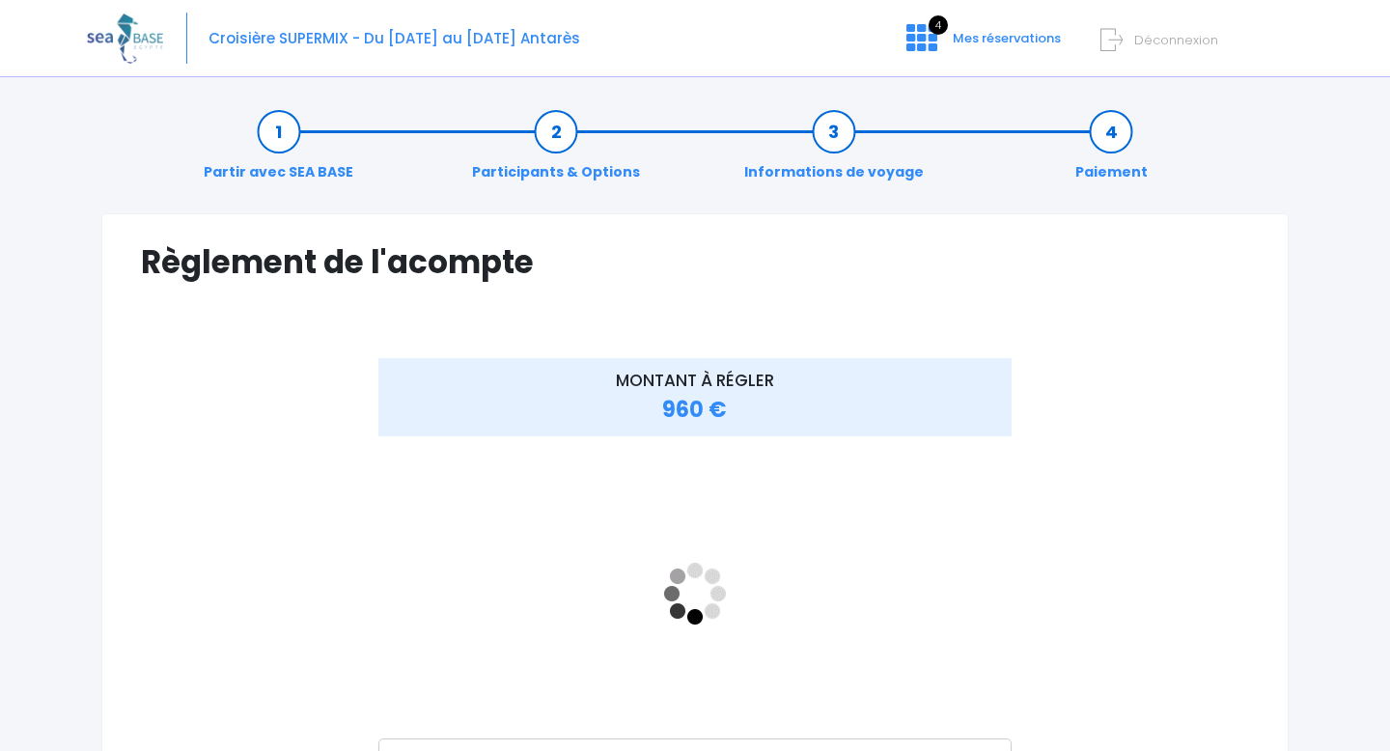
click at [1129, 481] on div "MONTANT À RÉGLER 960 €" at bounding box center [695, 619] width 1108 height 522
